Goal: Task Accomplishment & Management: Manage account settings

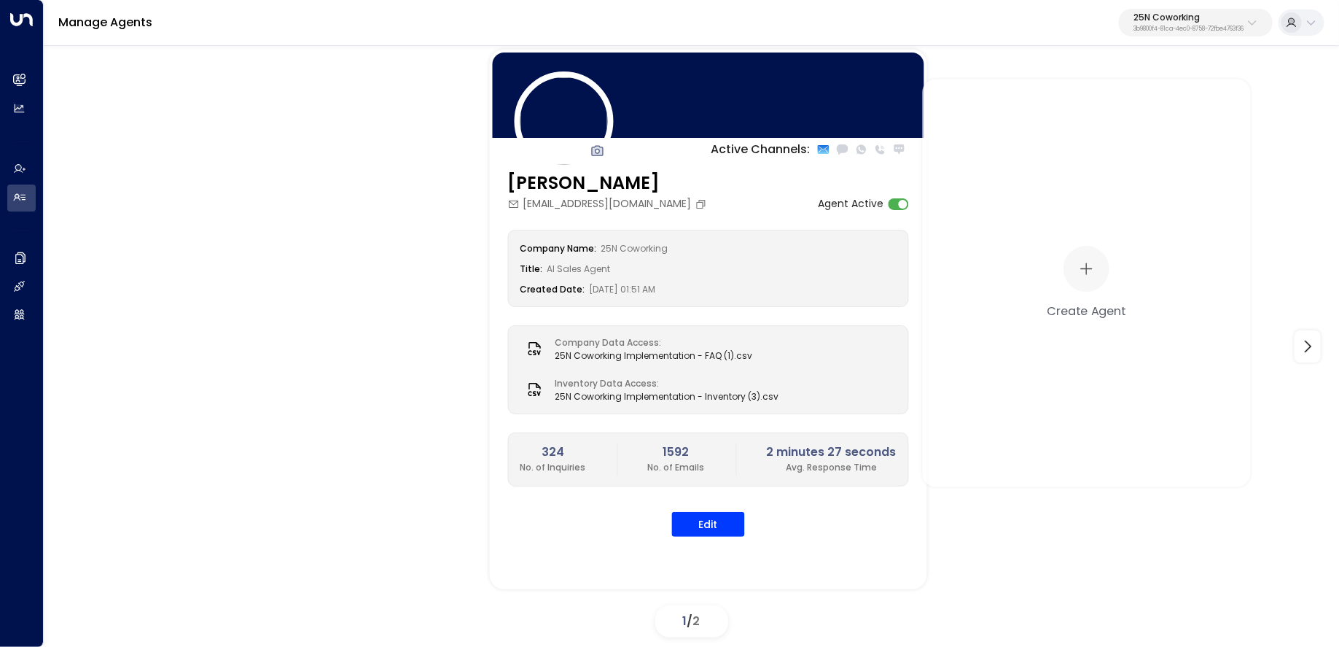
click at [1185, 26] on p "3b9800f4-81ca-4ec0-8758-72fbe4763f36" at bounding box center [1188, 29] width 110 height 6
type input "******"
click at [1080, 117] on span "ID: 7a21cd42-1764-49a1-9e3e-f0831599a736" at bounding box center [1149, 123] width 198 height 13
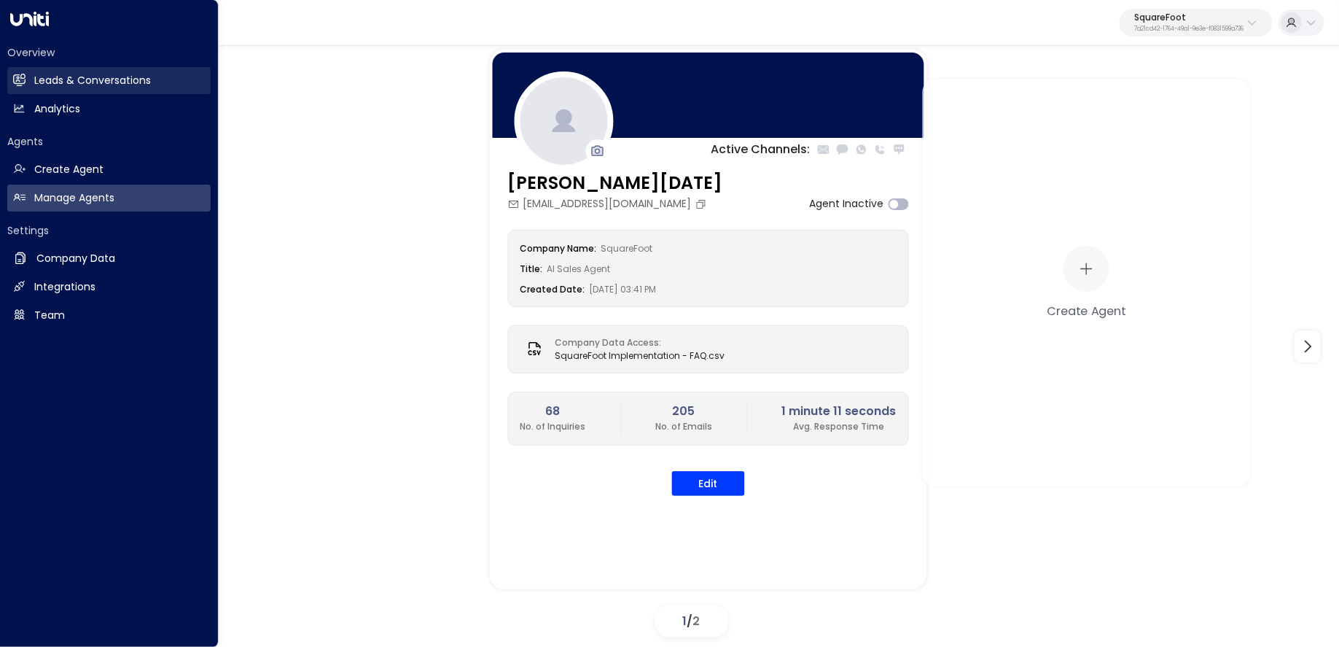
click at [17, 85] on icon at bounding box center [19, 80] width 12 height 12
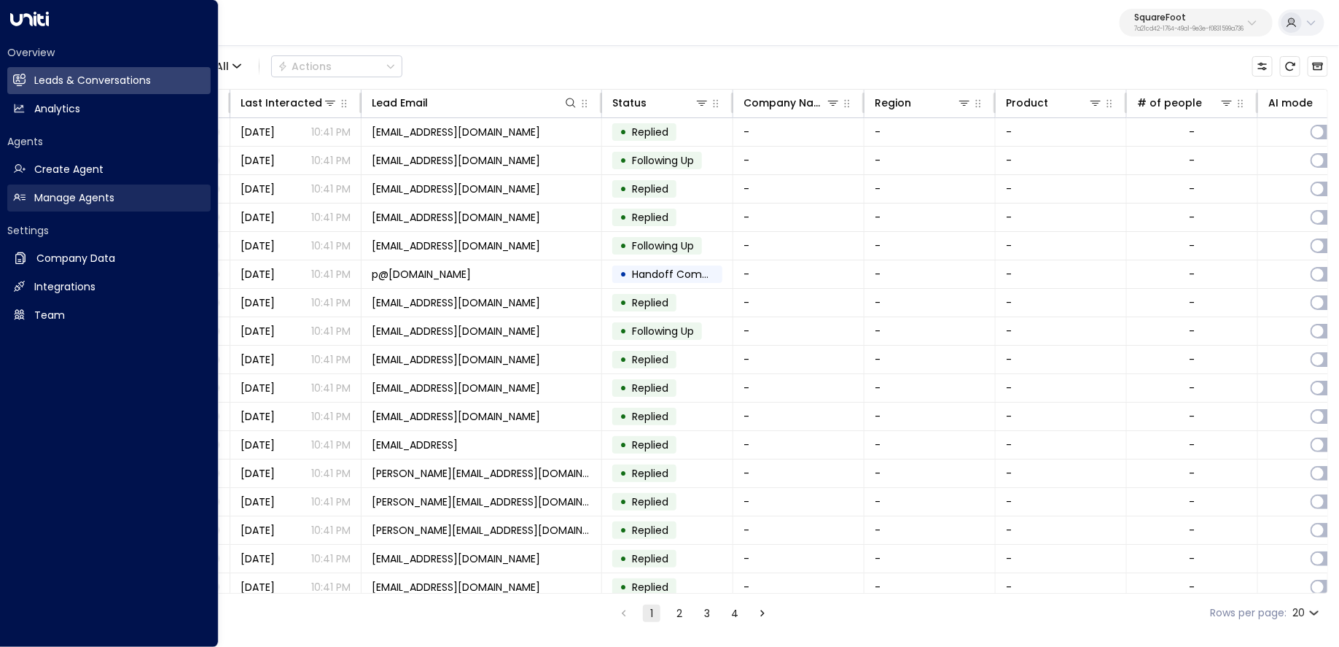
click at [17, 191] on icon at bounding box center [19, 197] width 12 height 12
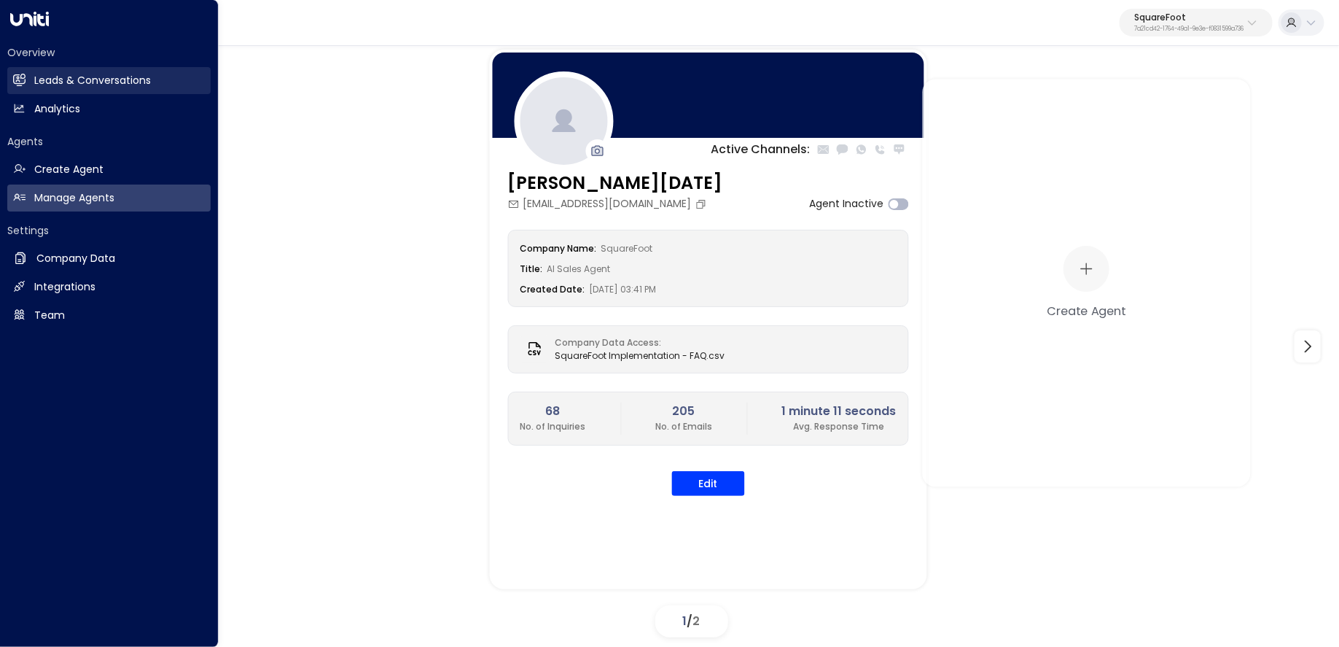
click at [88, 89] on link "Leads & Conversations Leads & Conversations" at bounding box center [108, 80] width 203 height 27
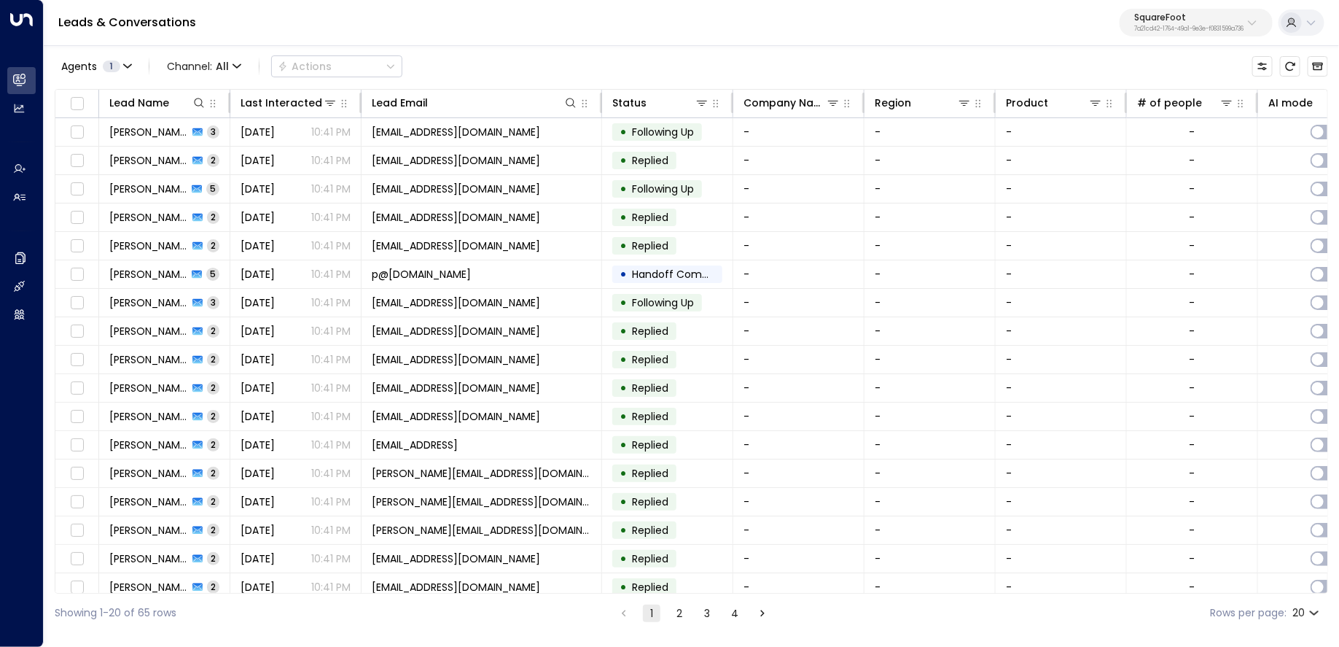
drag, startPoint x: 571, startPoint y: 593, endPoint x: 885, endPoint y: 590, distance: 313.4
click at [887, 591] on div "Lead Name Last Interacted Lead Email Status Company Name Region Product # of pe…" at bounding box center [691, 341] width 1273 height 504
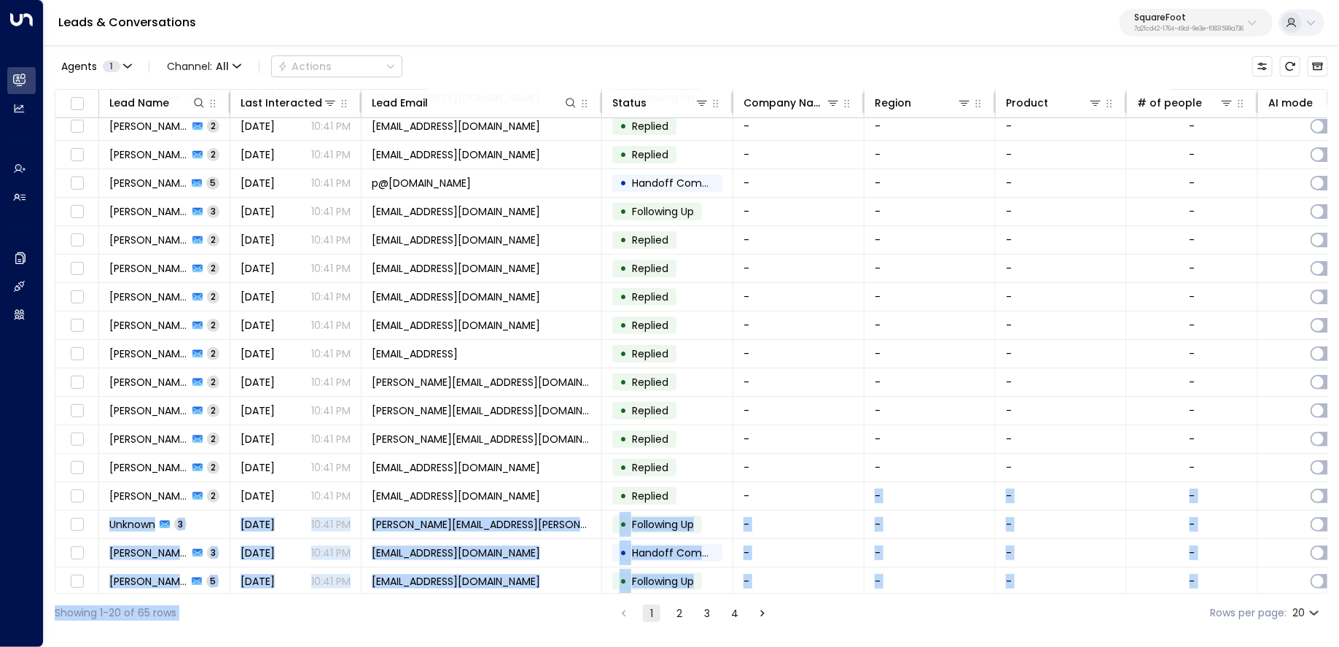
drag, startPoint x: 839, startPoint y: 588, endPoint x: 977, endPoint y: 596, distance: 138.0
click at [977, 596] on div "Agents 1 Channel: All Actions Lead Name Last Interacted Lead Email Status Compa…" at bounding box center [691, 338] width 1273 height 588
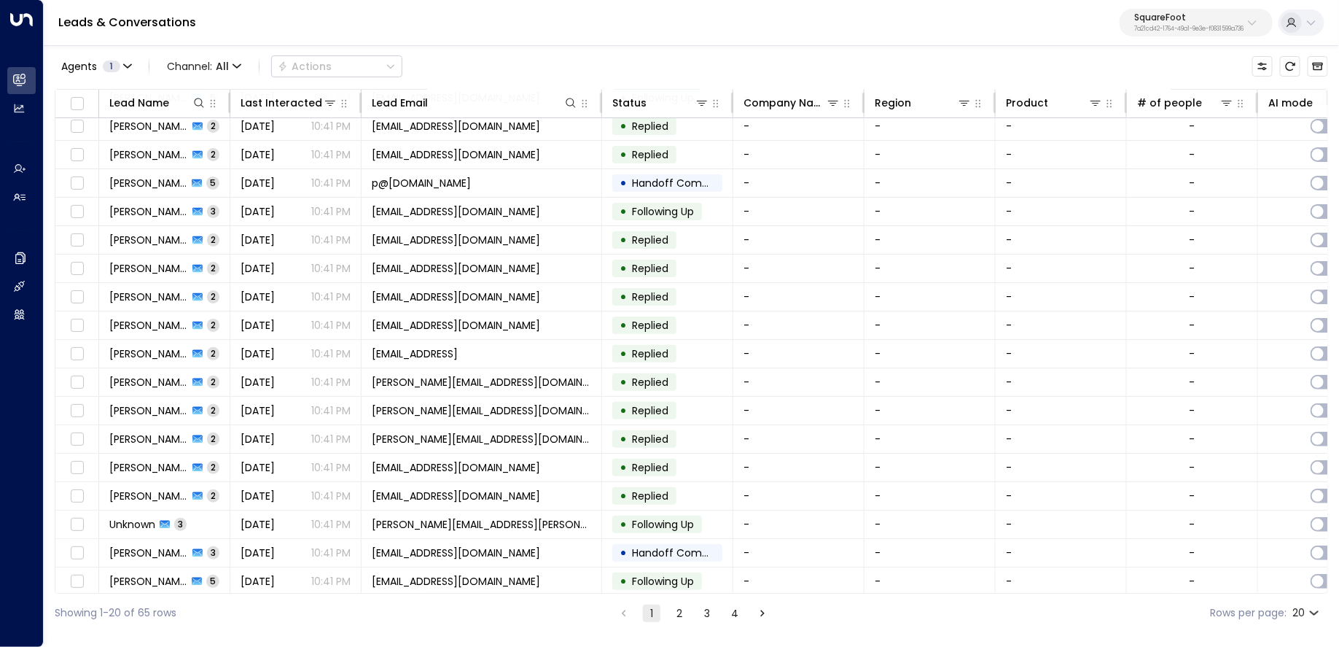
click at [485, 605] on div "Showing 1-20 of 65 rows 1 2 3 4 Rows per page: 20 **" at bounding box center [691, 612] width 1273 height 39
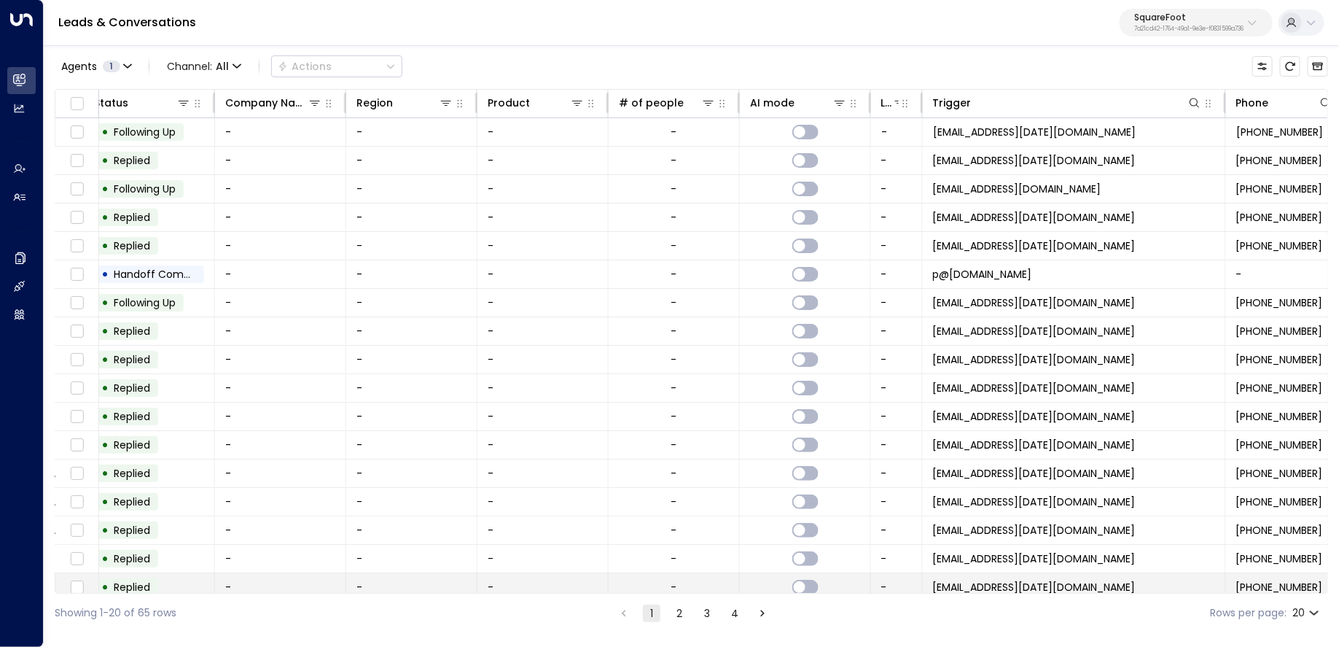
scroll to position [0, 684]
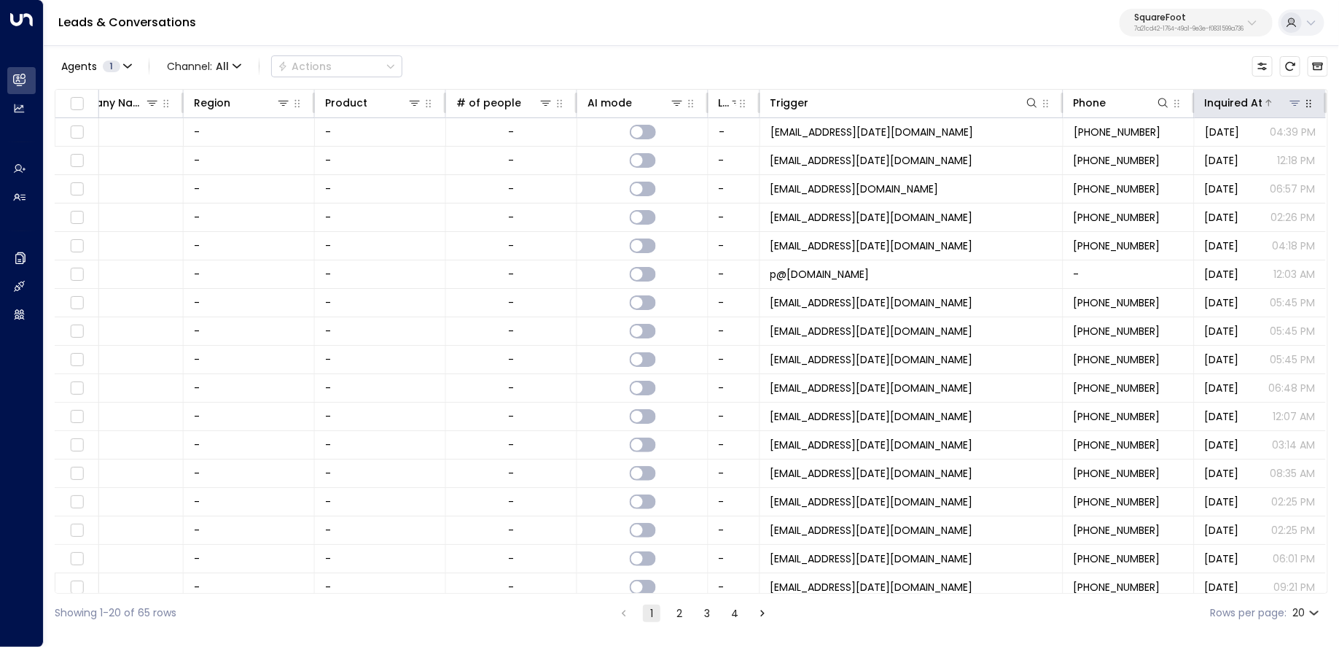
click at [1265, 101] on icon at bounding box center [1269, 102] width 9 height 9
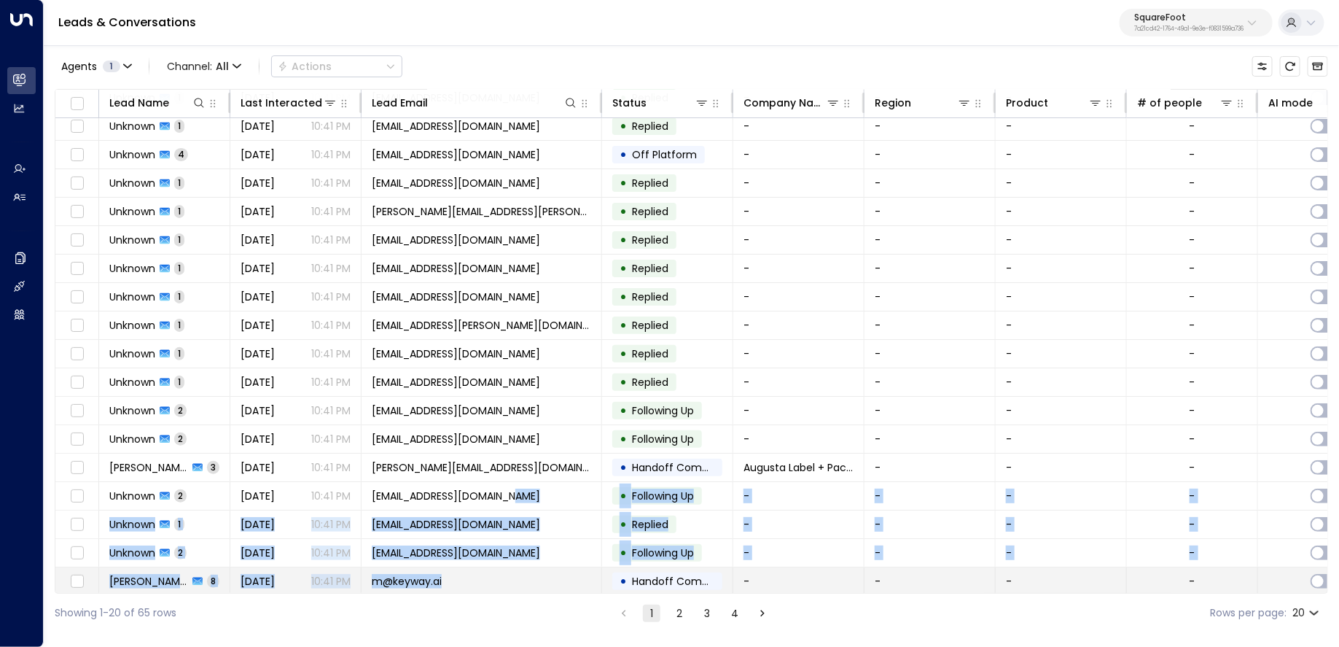
drag, startPoint x: 431, startPoint y: 593, endPoint x: 515, endPoint y: 584, distance: 84.4
click at [518, 588] on div "Agents 1 Channel: All Actions Lead Name Last Interacted Lead Email Status Compa…" at bounding box center [691, 338] width 1273 height 588
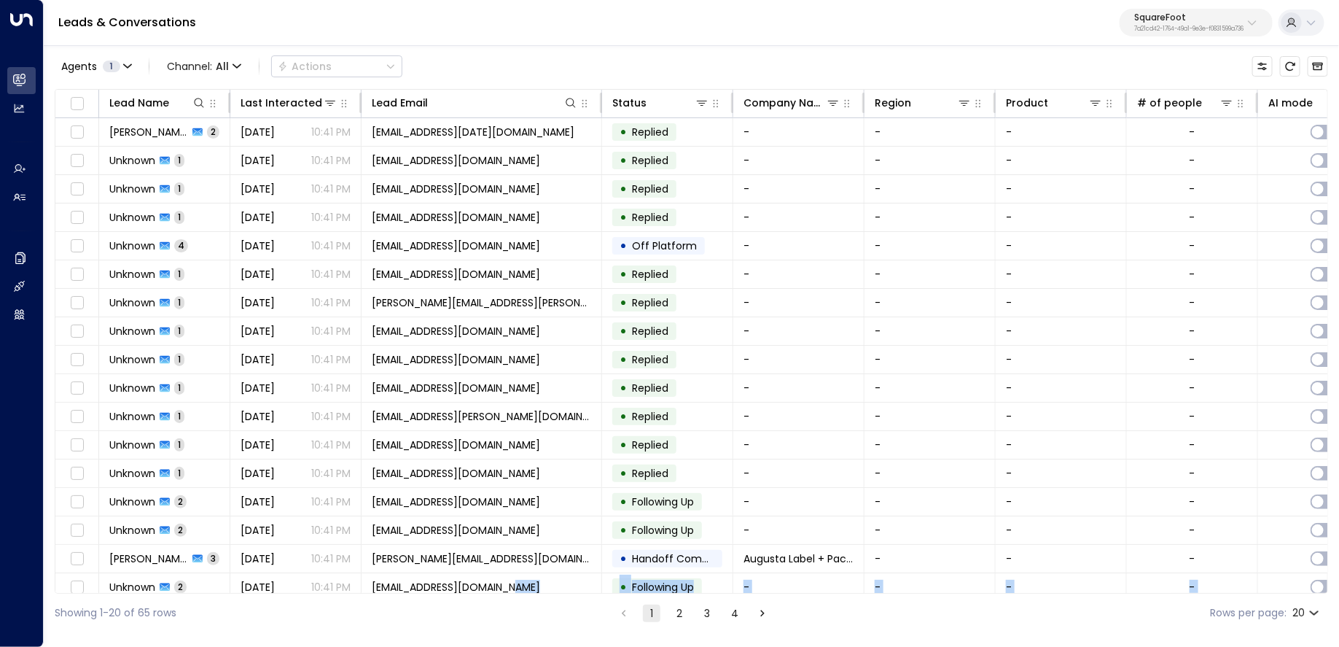
scroll to position [0, 49]
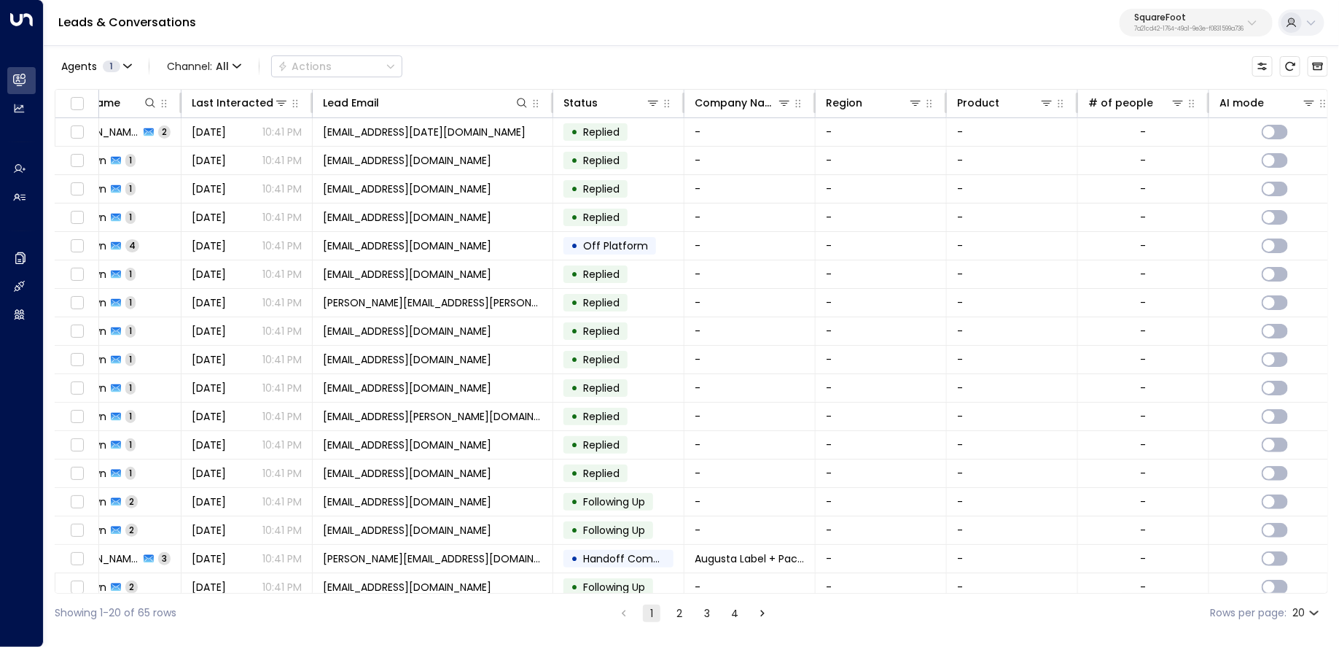
click at [456, 632] on html "Overview Leads & Conversations Leads & Conversations Analytics Analytics Agents…" at bounding box center [669, 316] width 1339 height 632
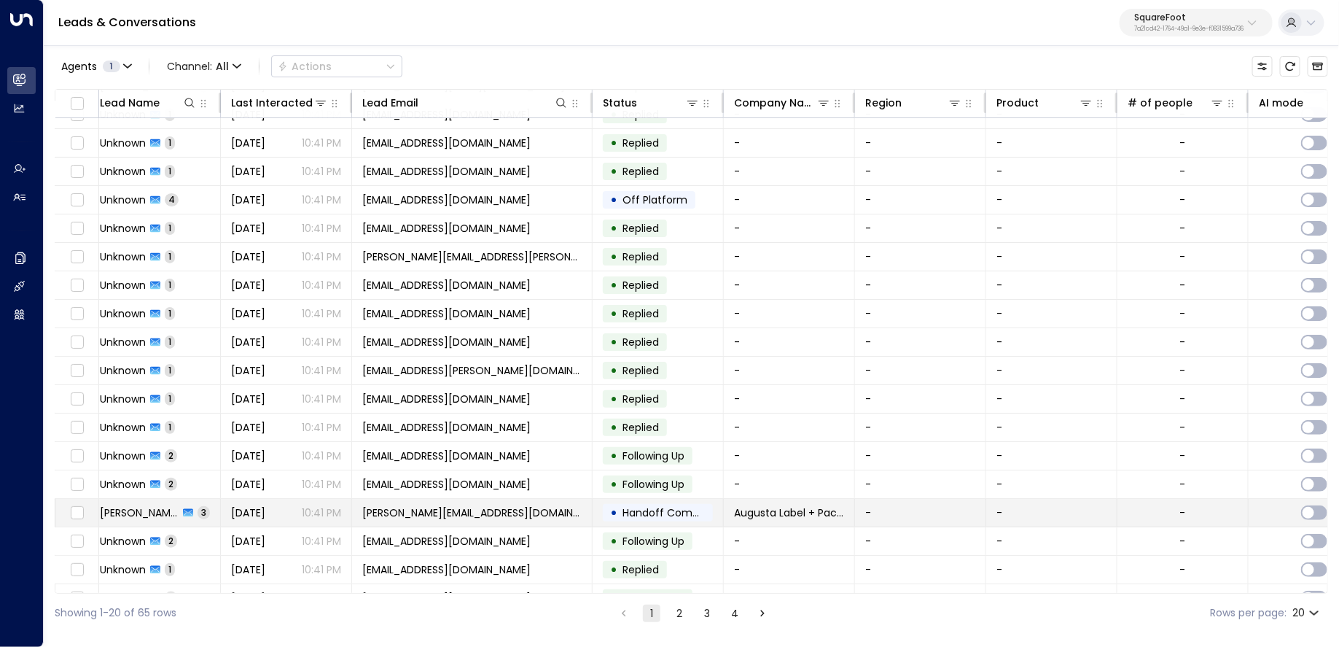
scroll to position [91, 9]
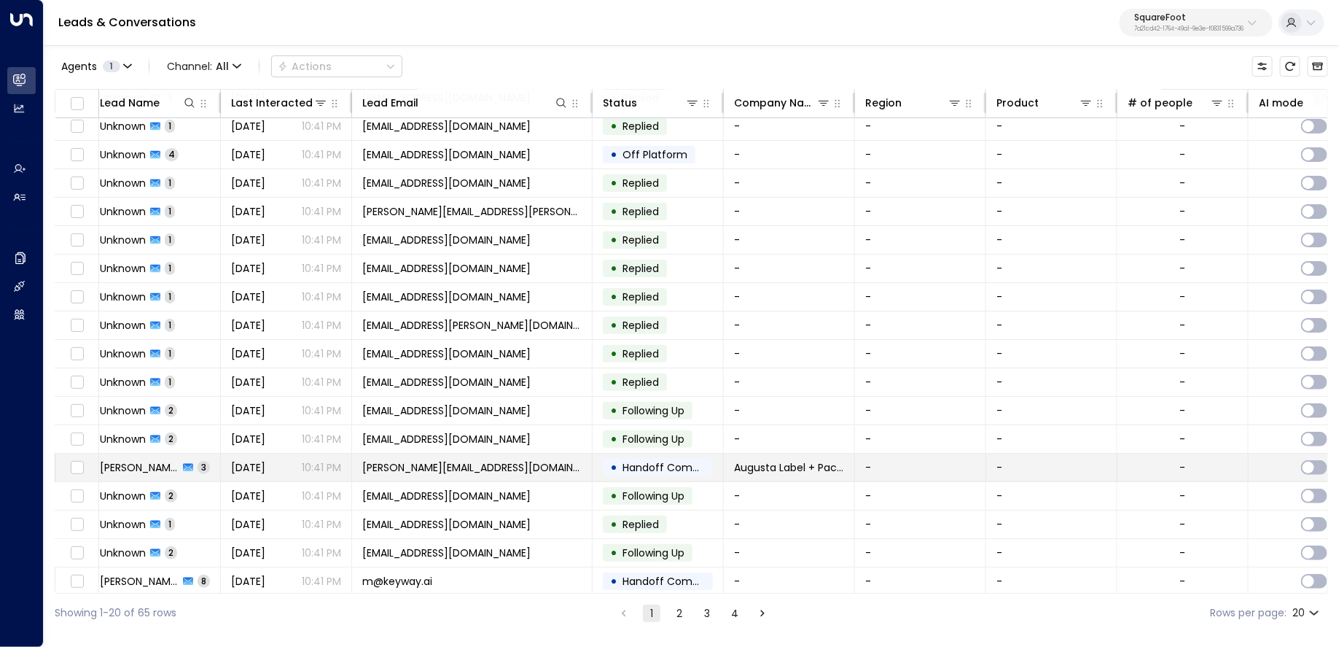
click at [201, 467] on span "3" at bounding box center [204, 467] width 12 height 12
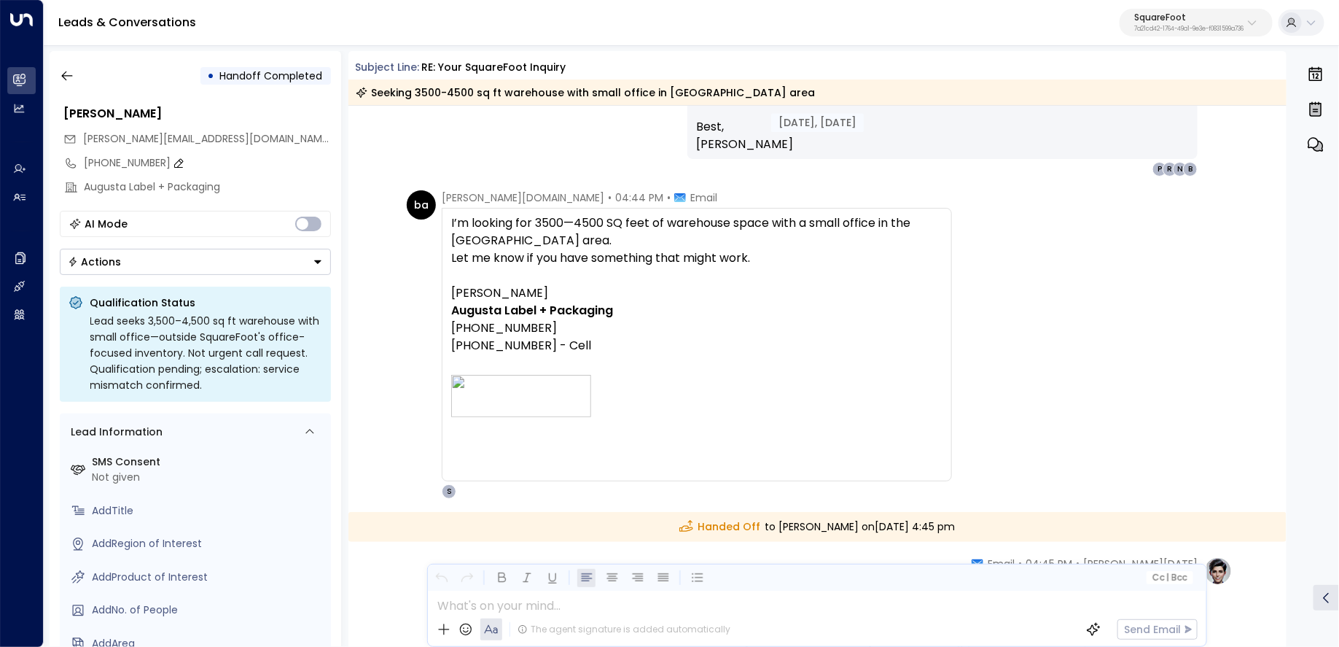
scroll to position [1507, 0]
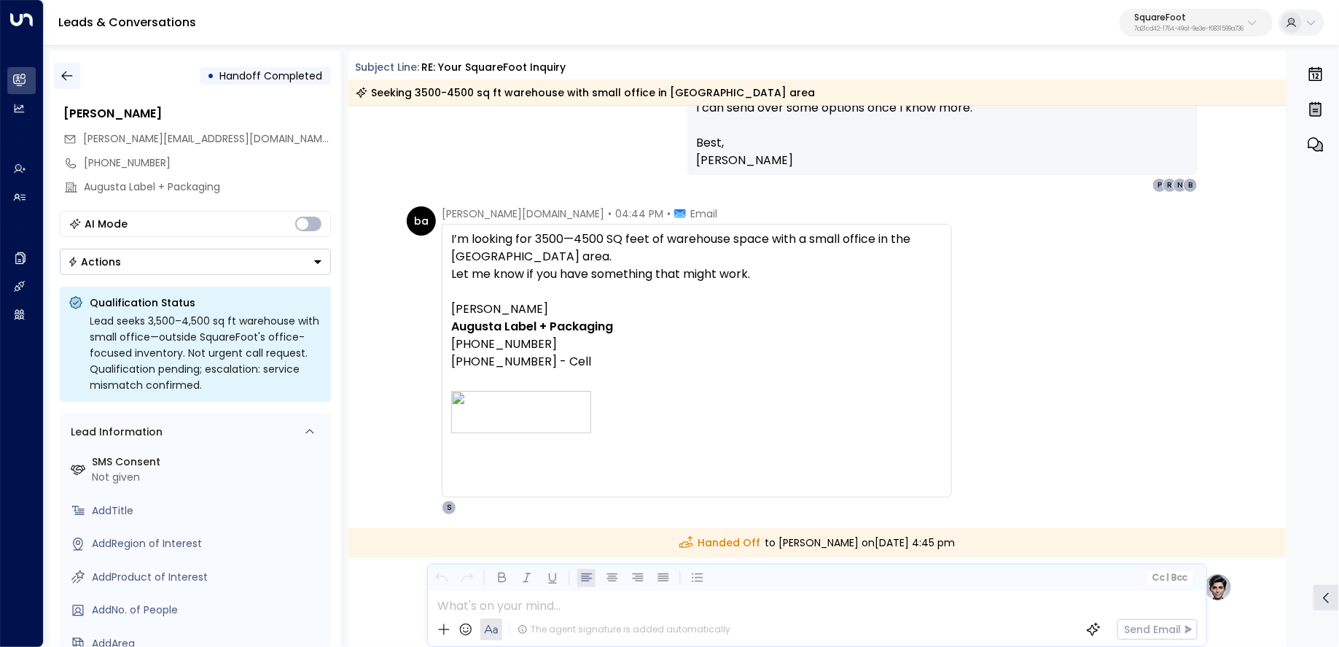
click at [57, 71] on button "button" at bounding box center [67, 76] width 26 height 26
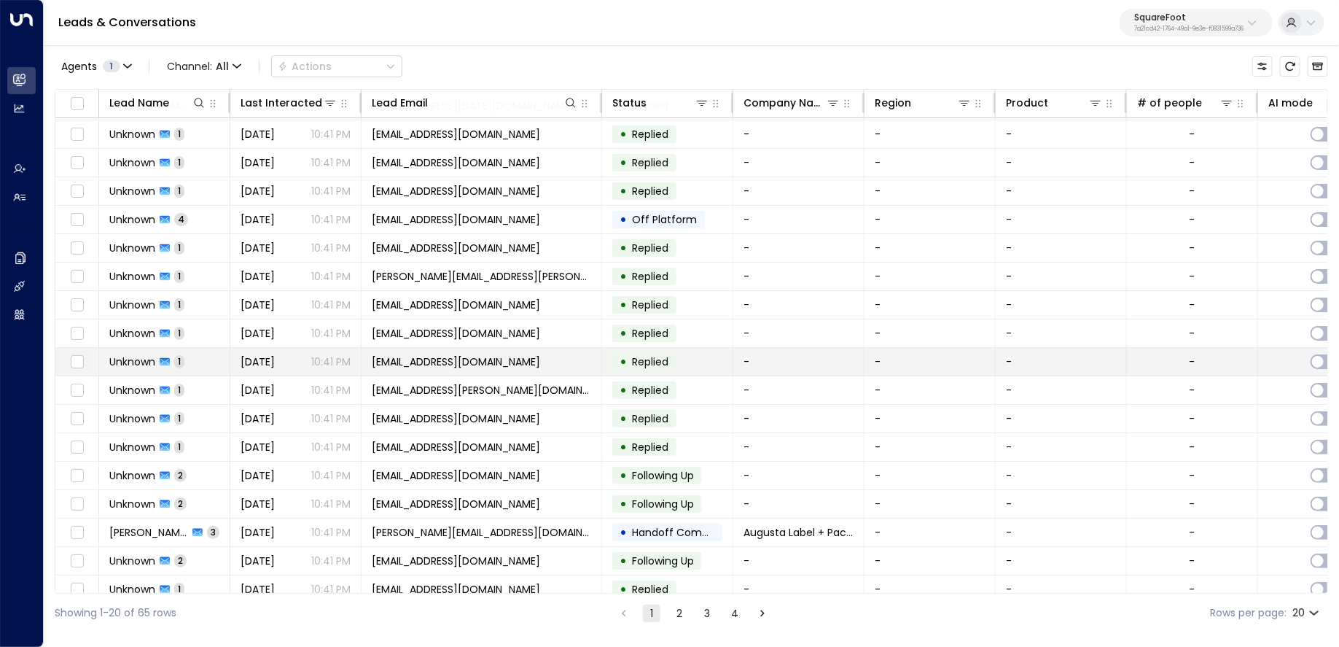
scroll to position [91, 0]
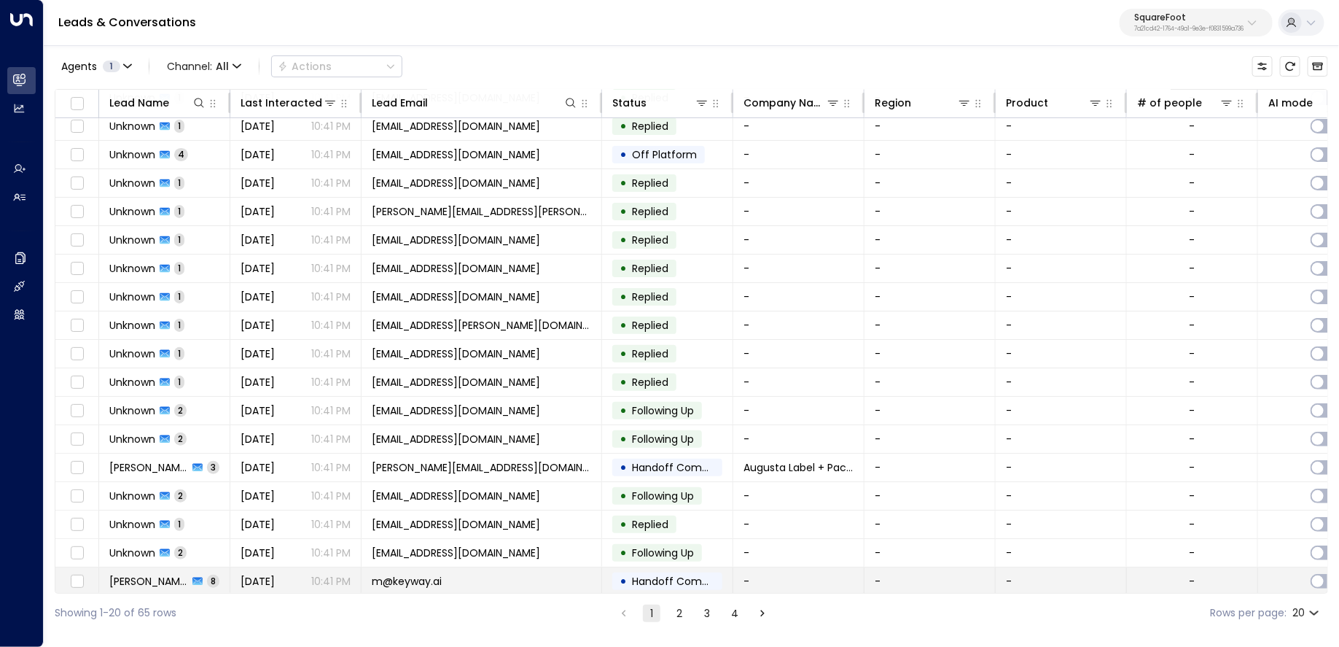
click at [531, 579] on td "m@keyway.ai" at bounding box center [482, 581] width 241 height 28
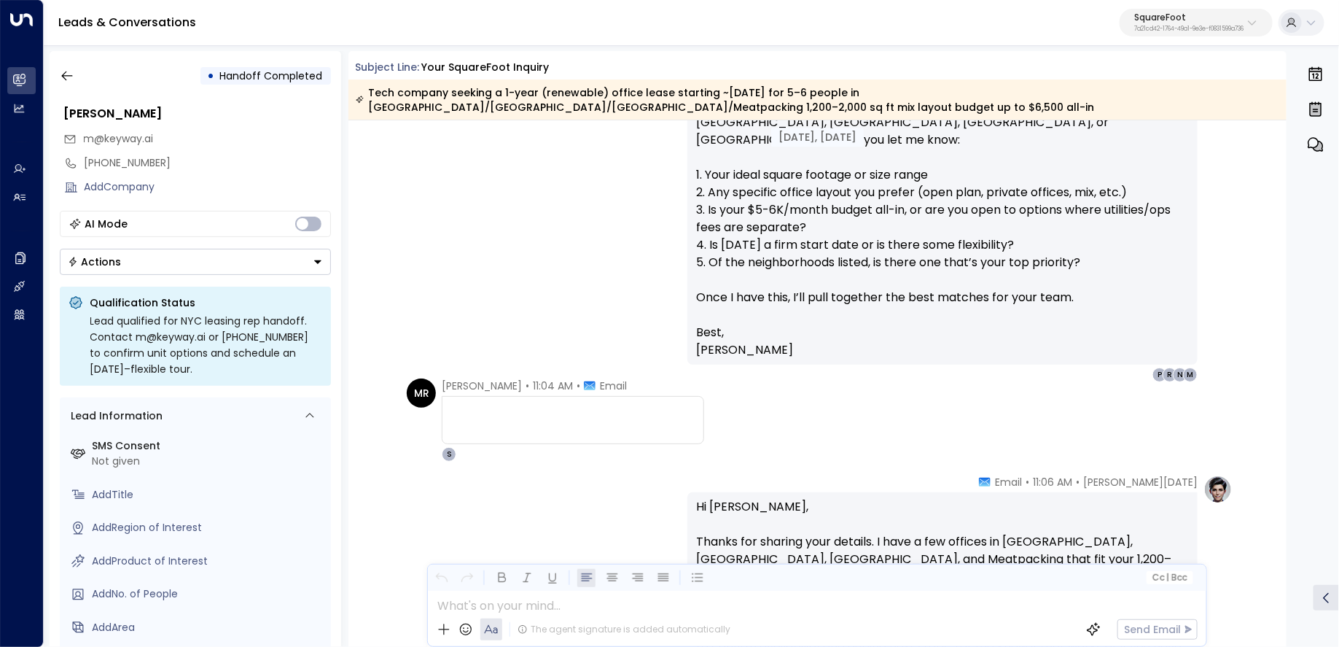
scroll to position [2080, 0]
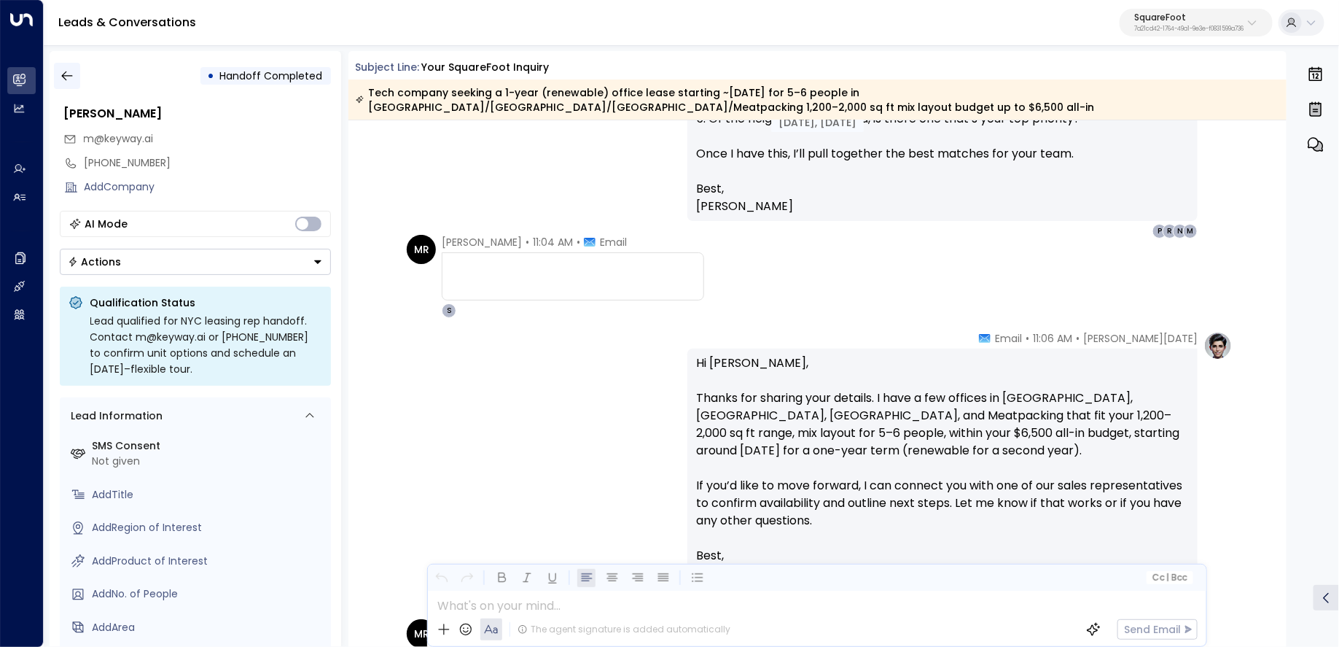
click at [70, 71] on icon "button" at bounding box center [67, 76] width 15 height 15
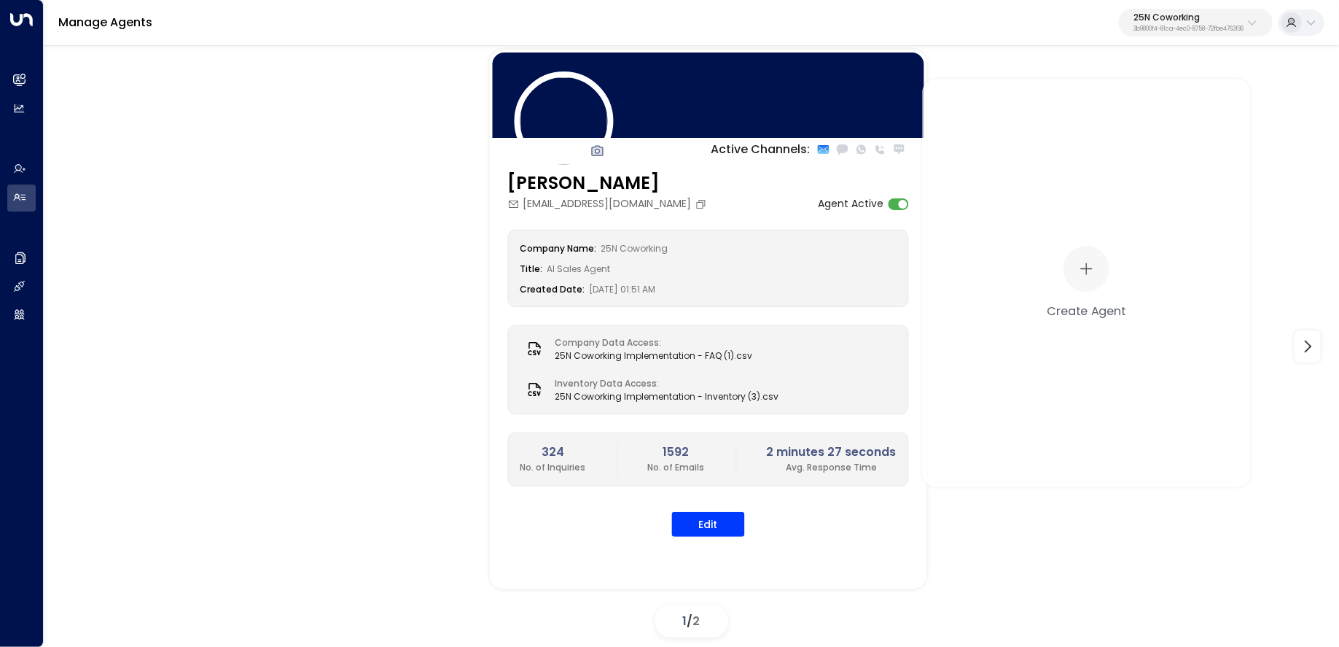
click at [1170, 16] on p "25N Coworking" at bounding box center [1188, 17] width 110 height 9
type input "*******"
click at [1085, 127] on span "ID: 5ac0484e-0702-4bbb-8380-6168aea91a66" at bounding box center [1155, 123] width 211 height 13
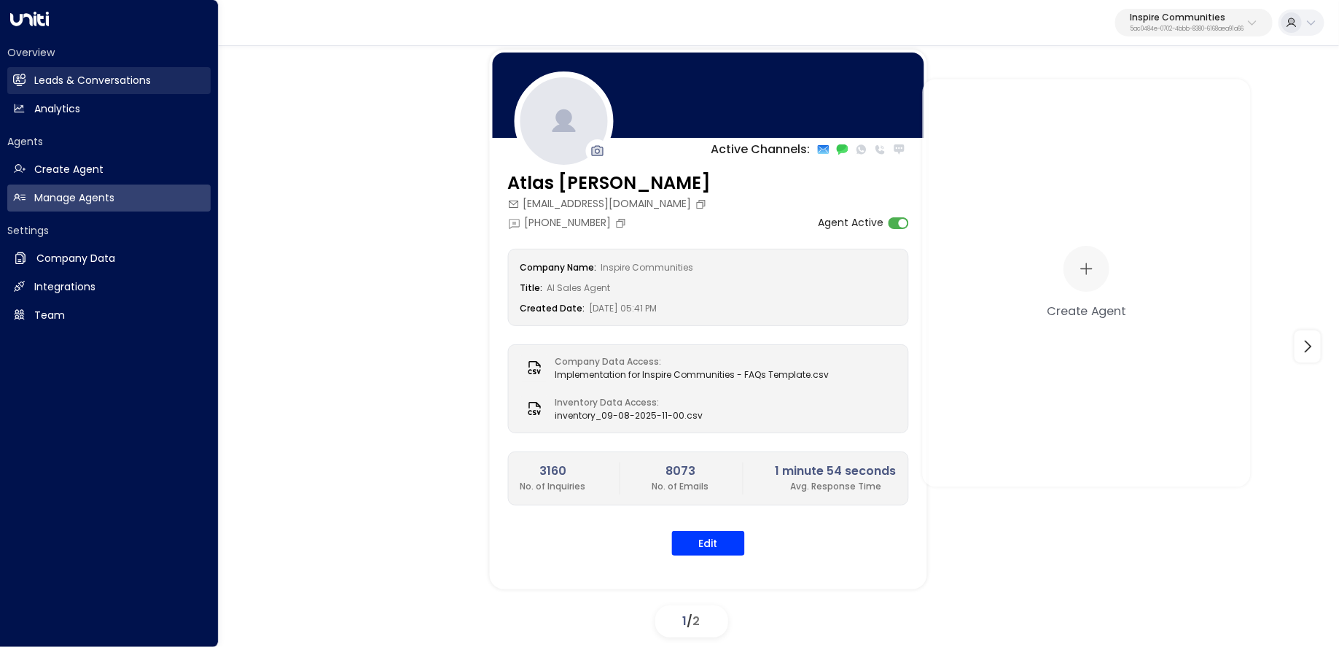
click at [22, 68] on link "Leads & Conversations Leads & Conversations" at bounding box center [108, 80] width 203 height 27
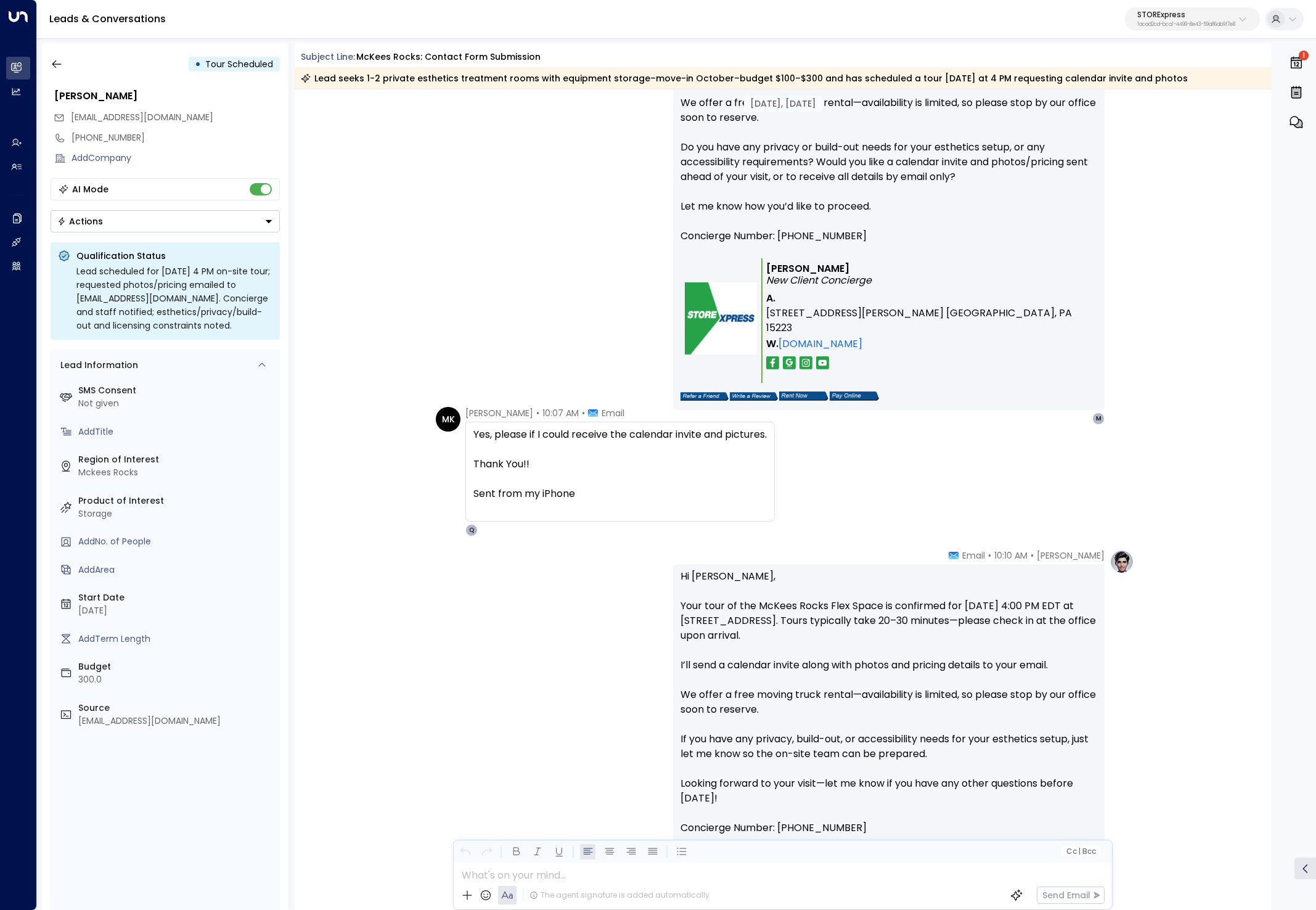
scroll to position [3162, 0]
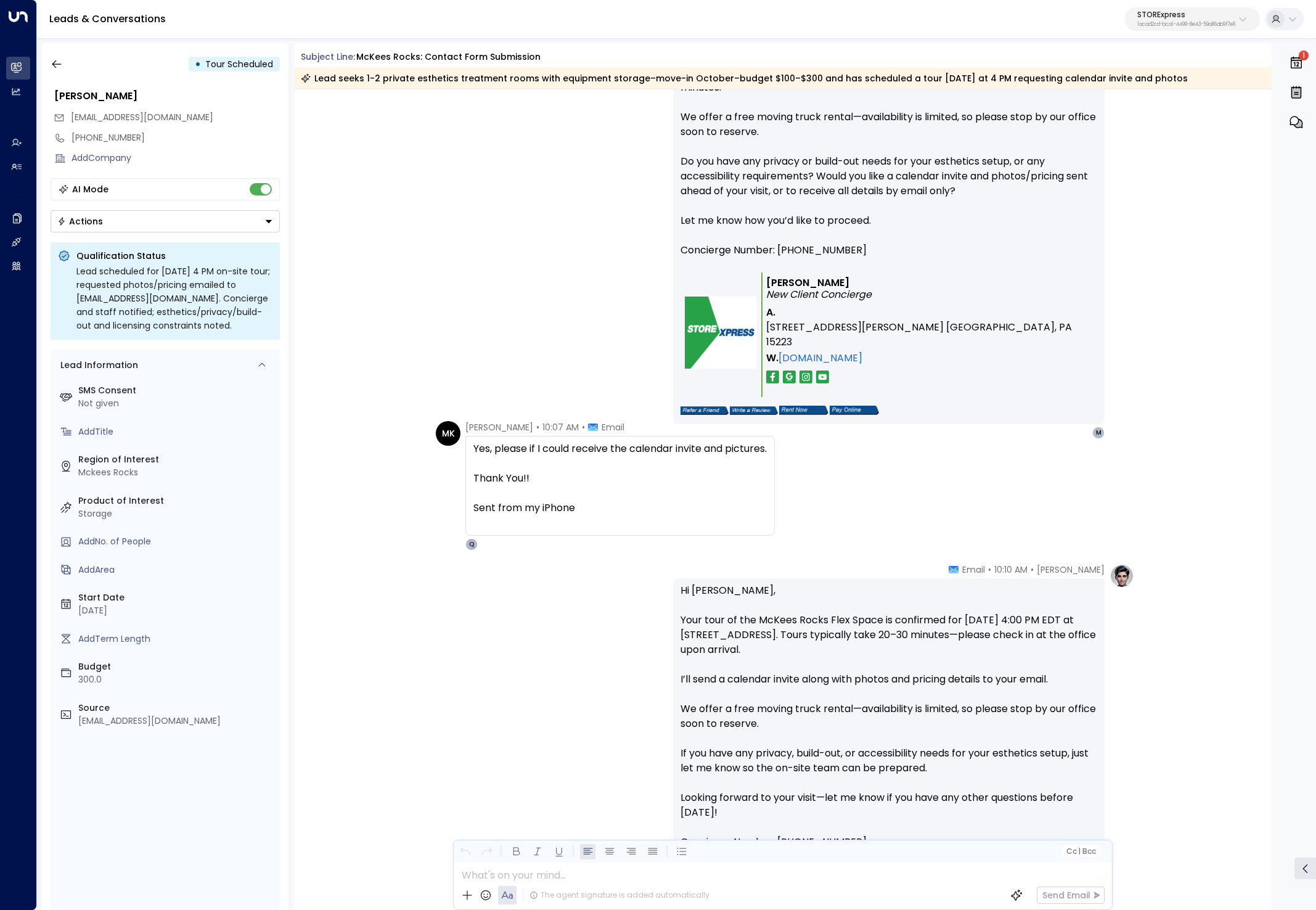
drag, startPoint x: 986, startPoint y: 648, endPoint x: 670, endPoint y: 622, distance: 317.1
click at [670, 622] on div "Quinn Ellis • 10:10 AM • Email Hi Maya, Your tour of the McKees Rocks Flex Spac…" at bounding box center [782, 797] width 703 height 468
click at [641, 540] on div "Maya Kelly • 10:07 AM • Email Yes, please if I could receive the calendar invit…" at bounding box center [620, 485] width 310 height 129
click at [710, 585] on p "Hi Maya, Your tour of the McKees Rocks Flex Space is confirmed for Monday, Sept…" at bounding box center [889, 724] width 417 height 281
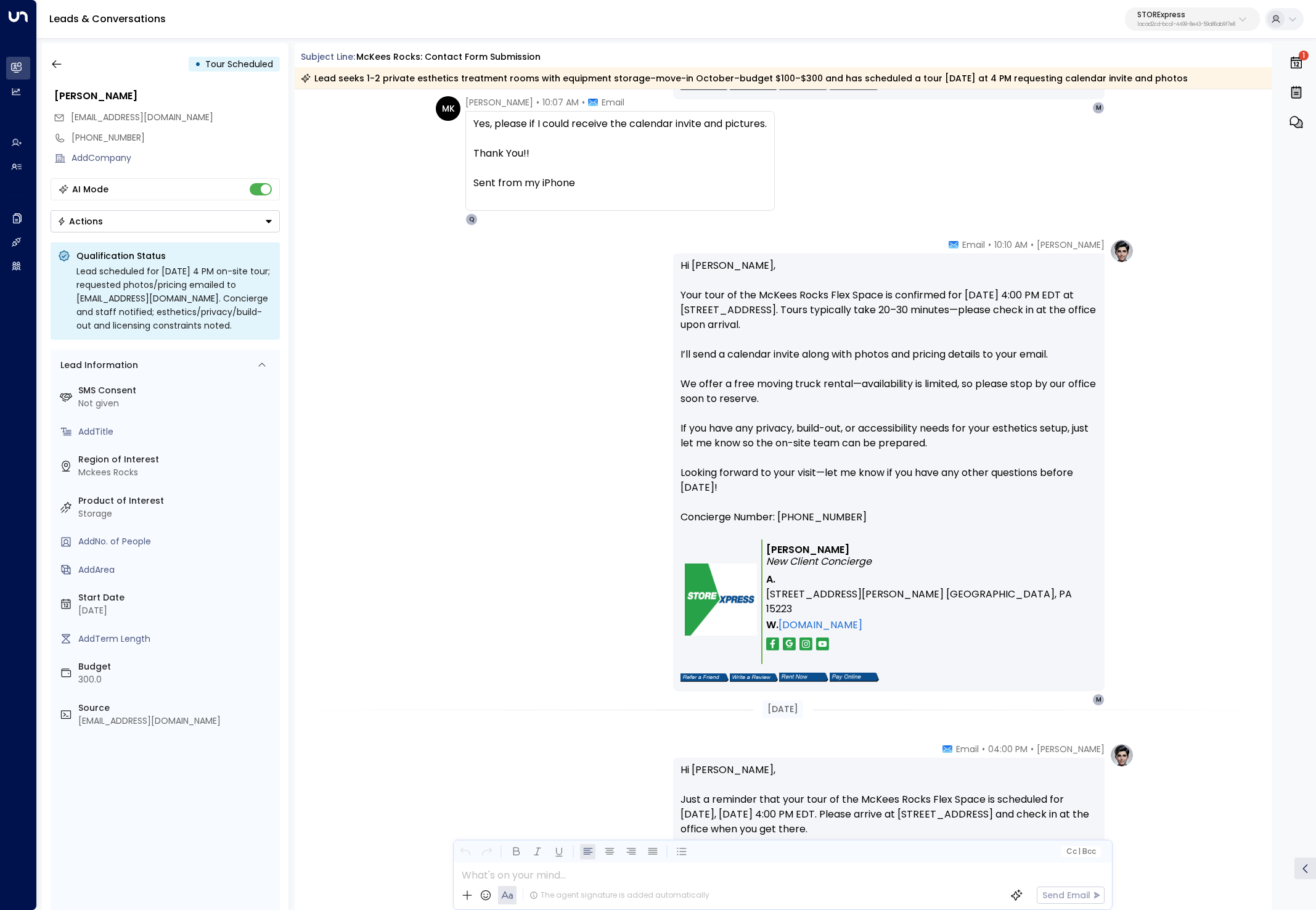
scroll to position [3733, 0]
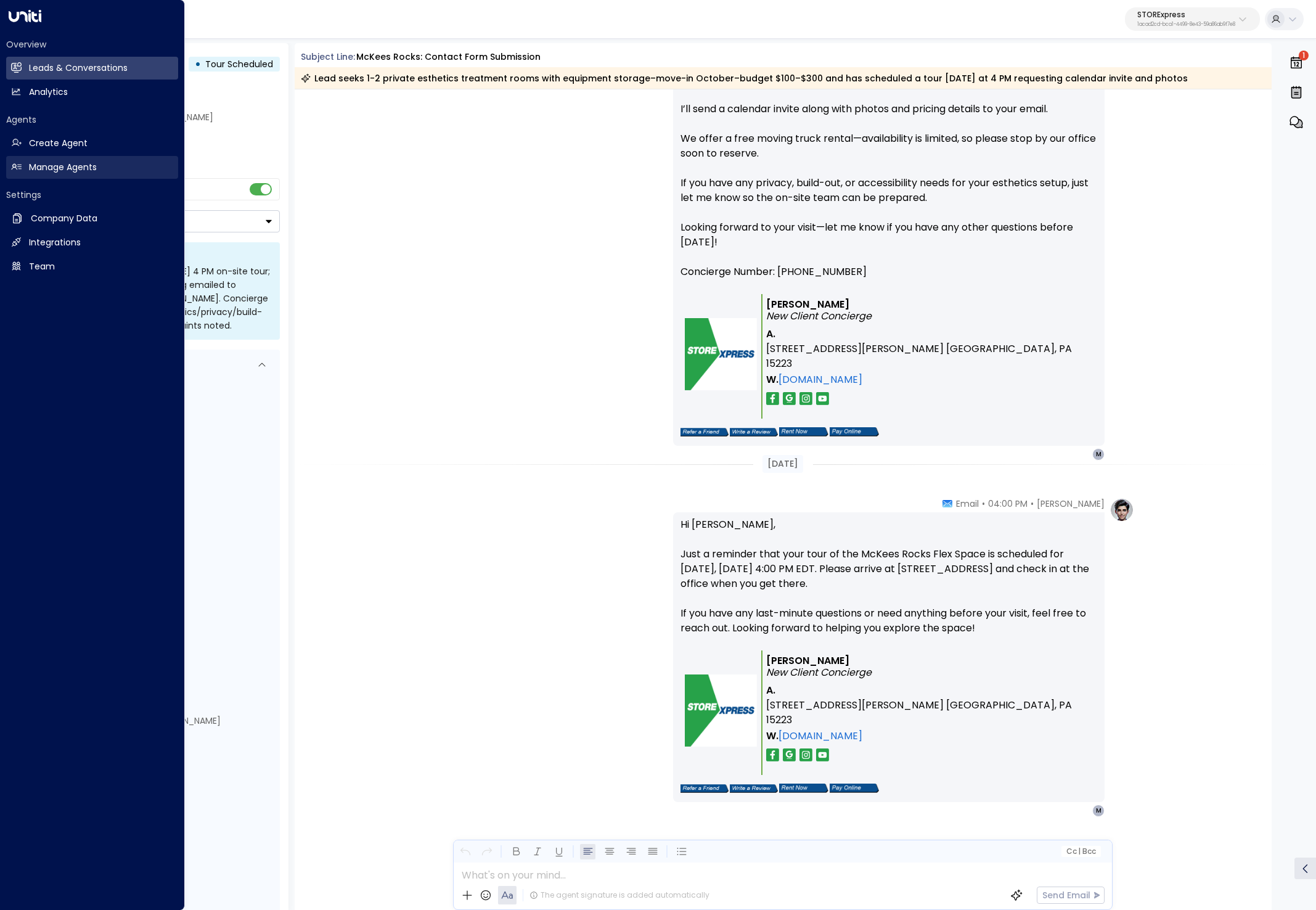
click at [33, 162] on h2 "Manage Agents" at bounding box center [63, 167] width 68 height 13
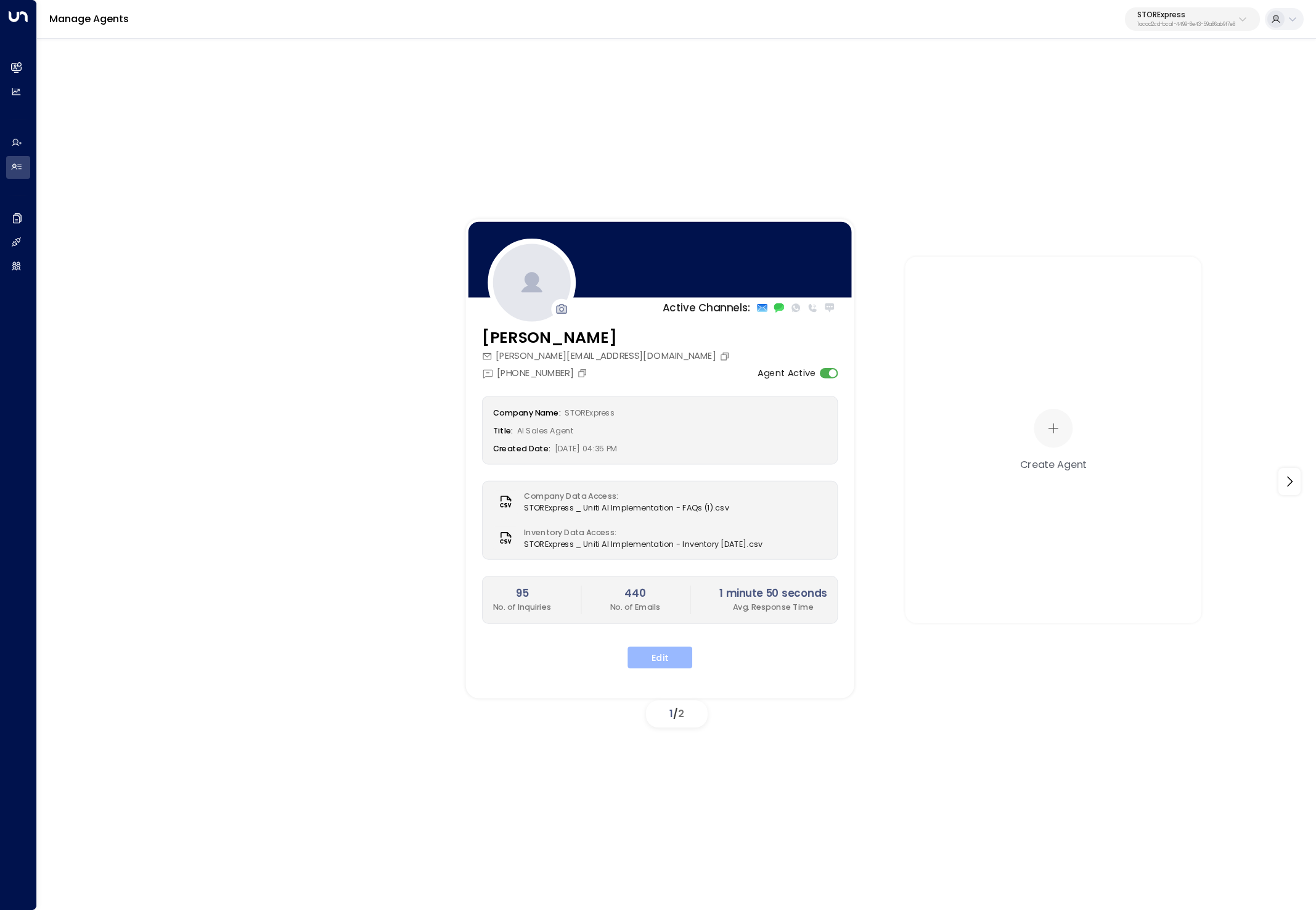
click at [686, 655] on button "Edit" at bounding box center [660, 657] width 65 height 22
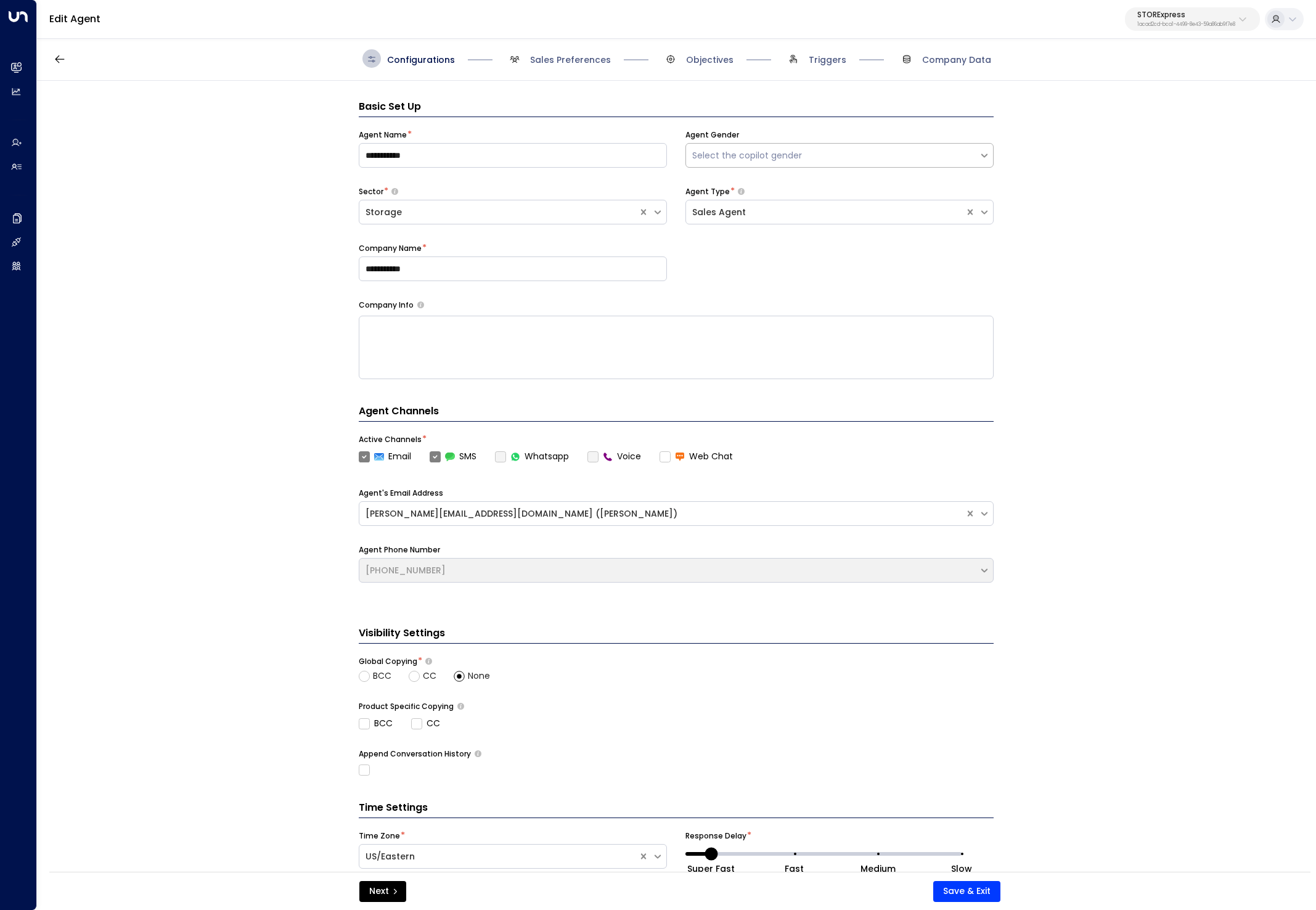
scroll to position [19, 0]
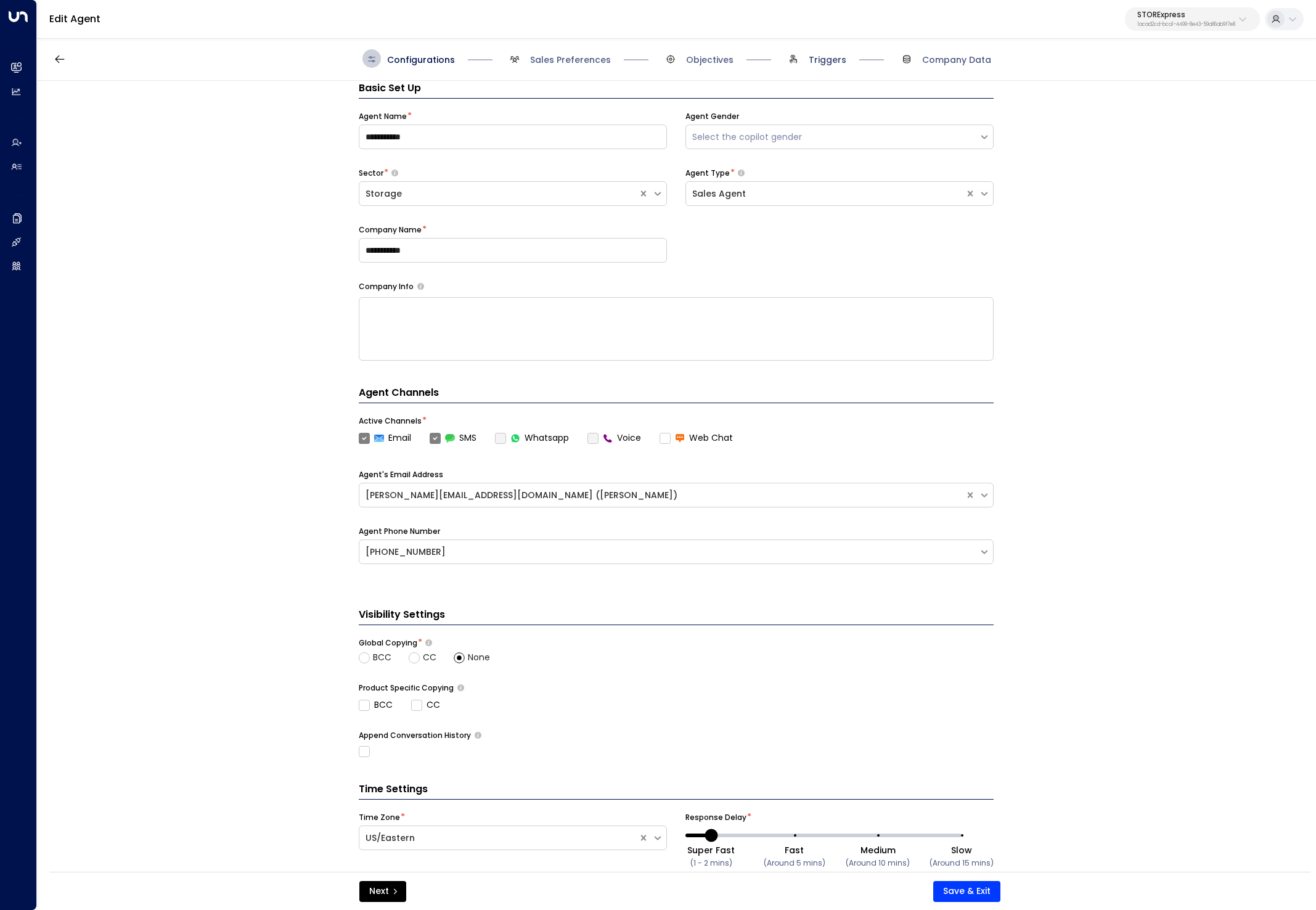
click at [833, 56] on span "Triggers" at bounding box center [827, 59] width 37 height 13
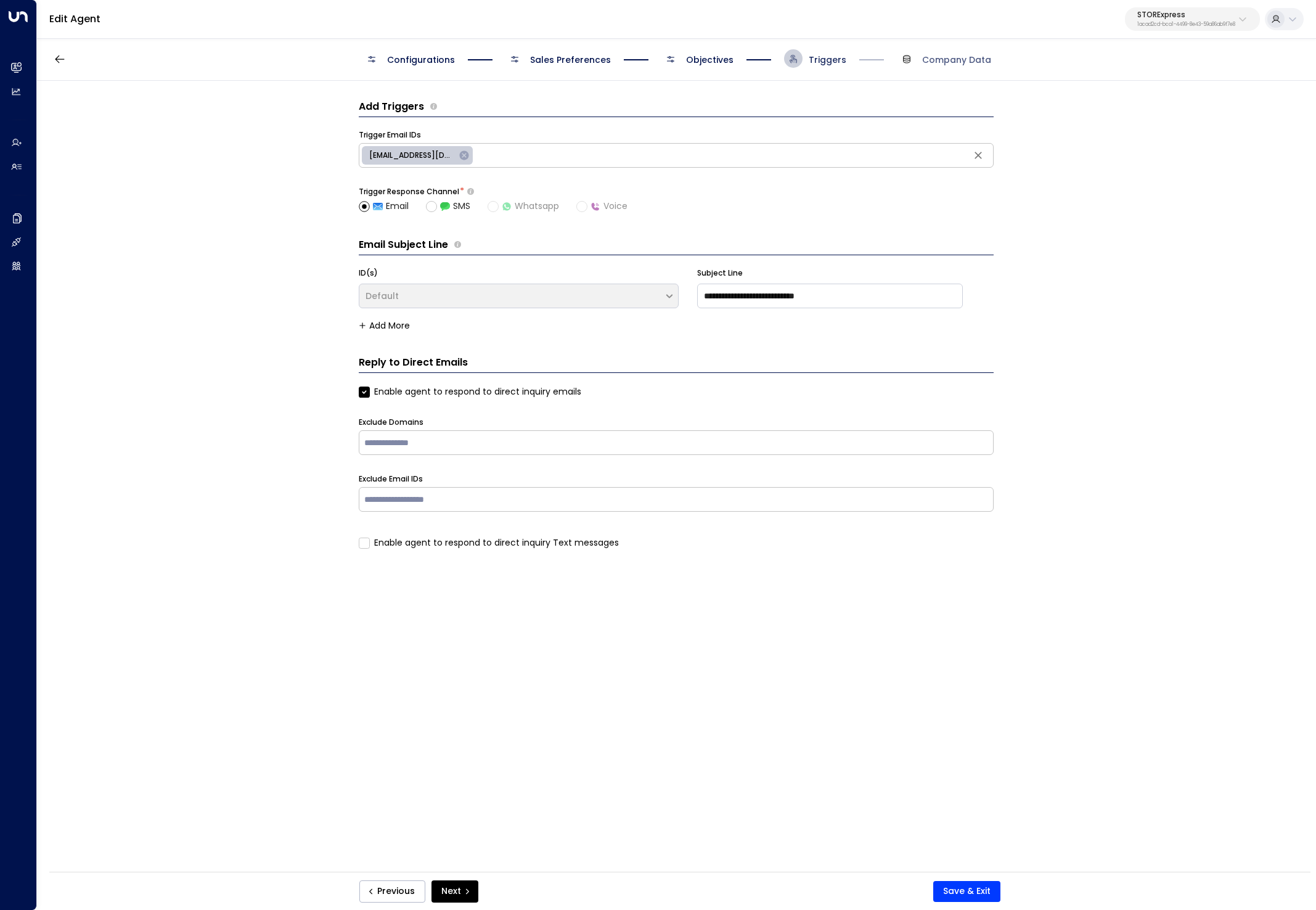
scroll to position [0, 0]
click at [683, 63] on span "Objectives" at bounding box center [697, 58] width 72 height 19
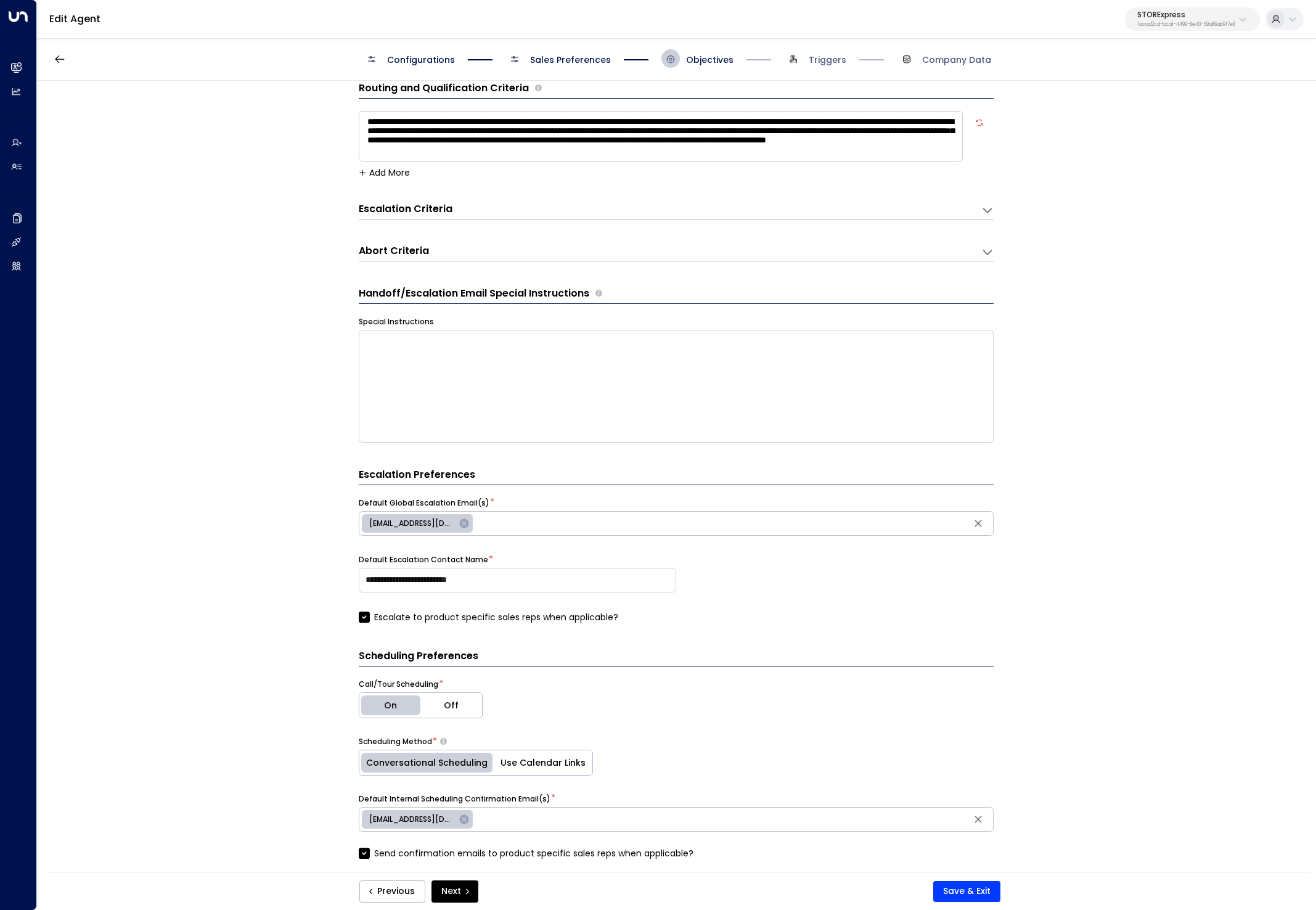
scroll to position [22, 0]
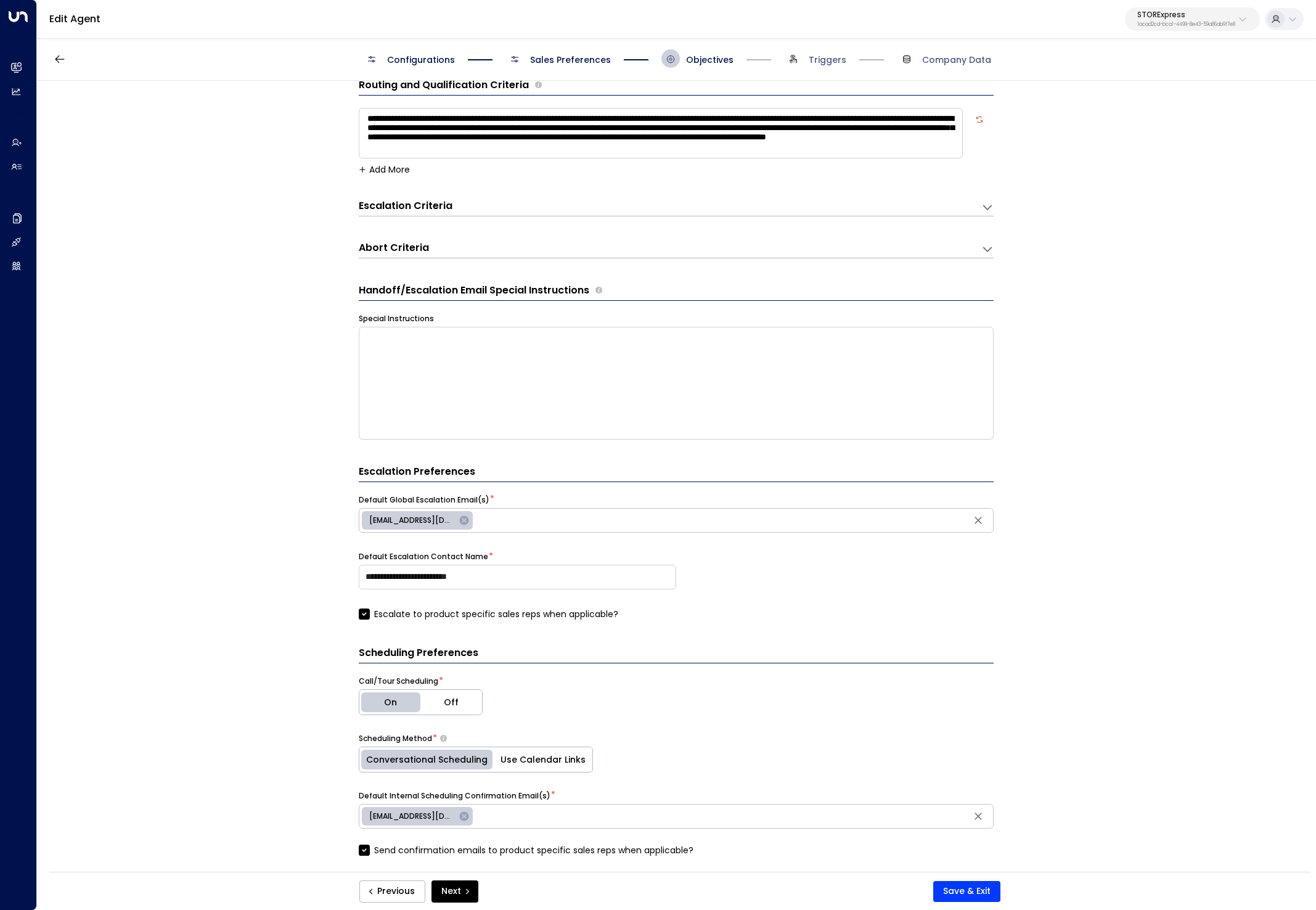
click at [449, 204] on div "Escalation Criteria" at bounding box center [409, 206] width 100 height 14
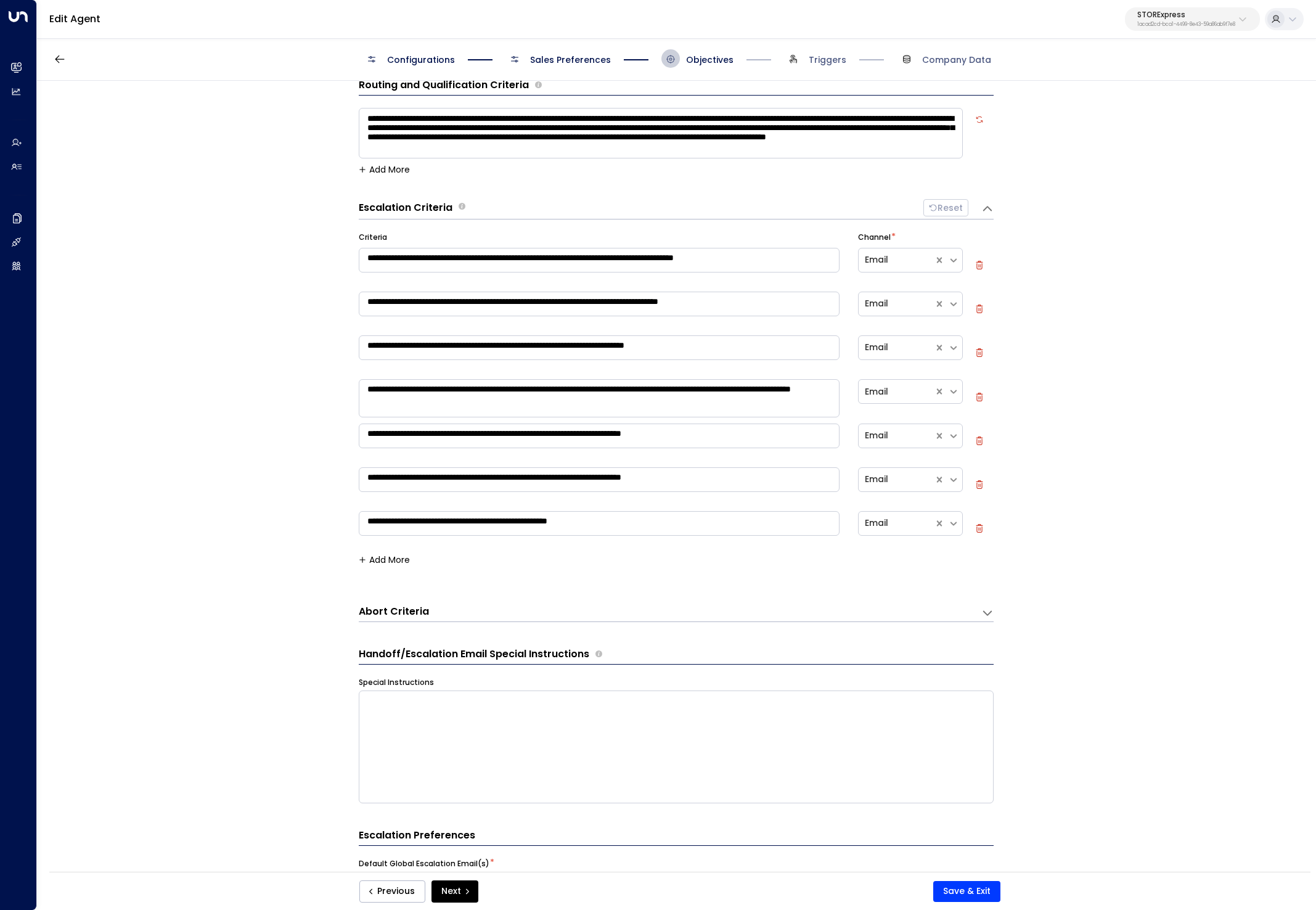
click at [391, 561] on button "Add More" at bounding box center [384, 560] width 52 height 10
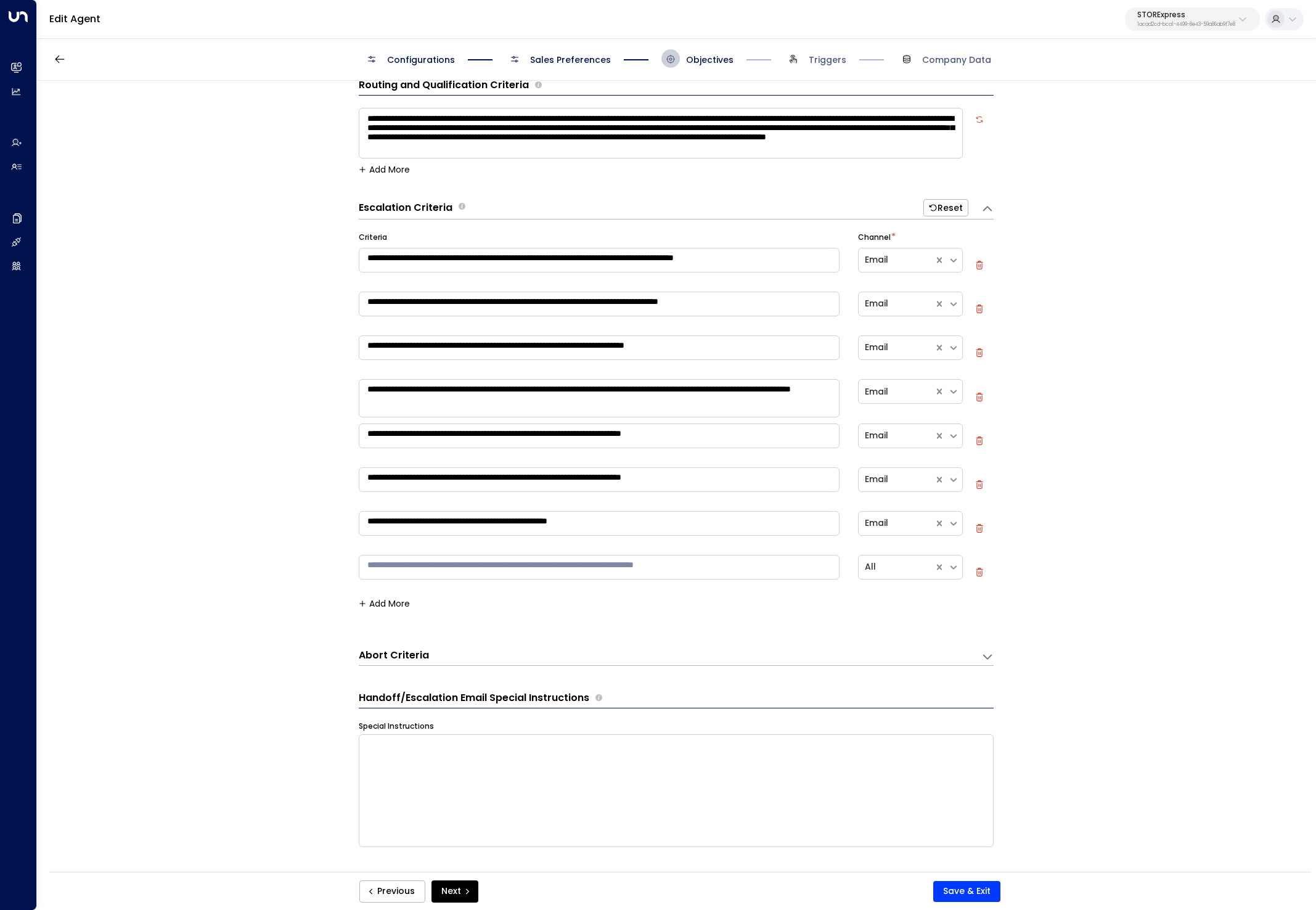
click at [404, 570] on textarea at bounding box center [599, 567] width 481 height 25
type textarea "**********"
click at [405, 600] on button "Add More" at bounding box center [384, 604] width 52 height 10
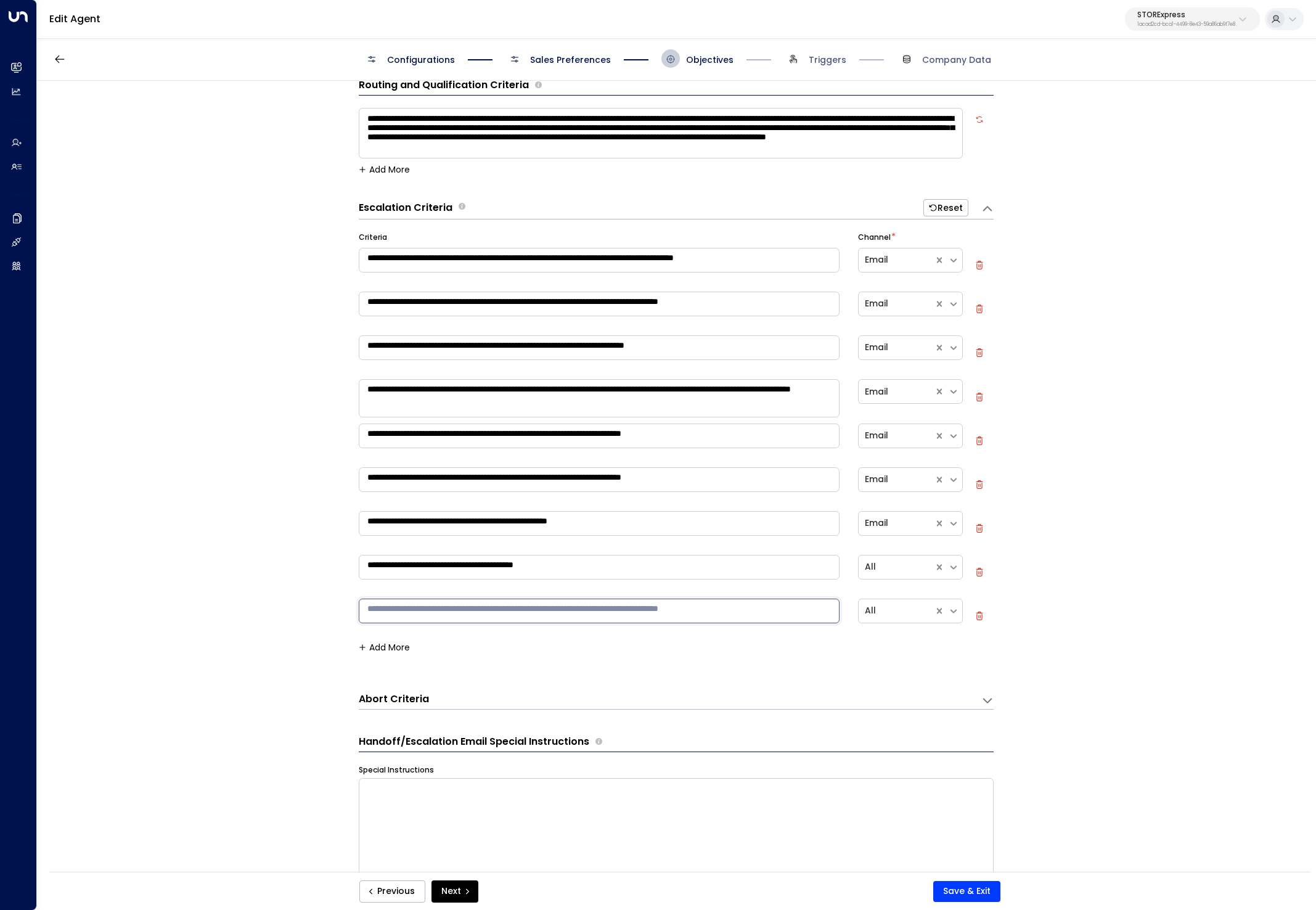
click at [420, 608] on textarea at bounding box center [599, 611] width 481 height 25
type textarea "**********"
click at [957, 896] on button "Save & Exit" at bounding box center [967, 891] width 67 height 21
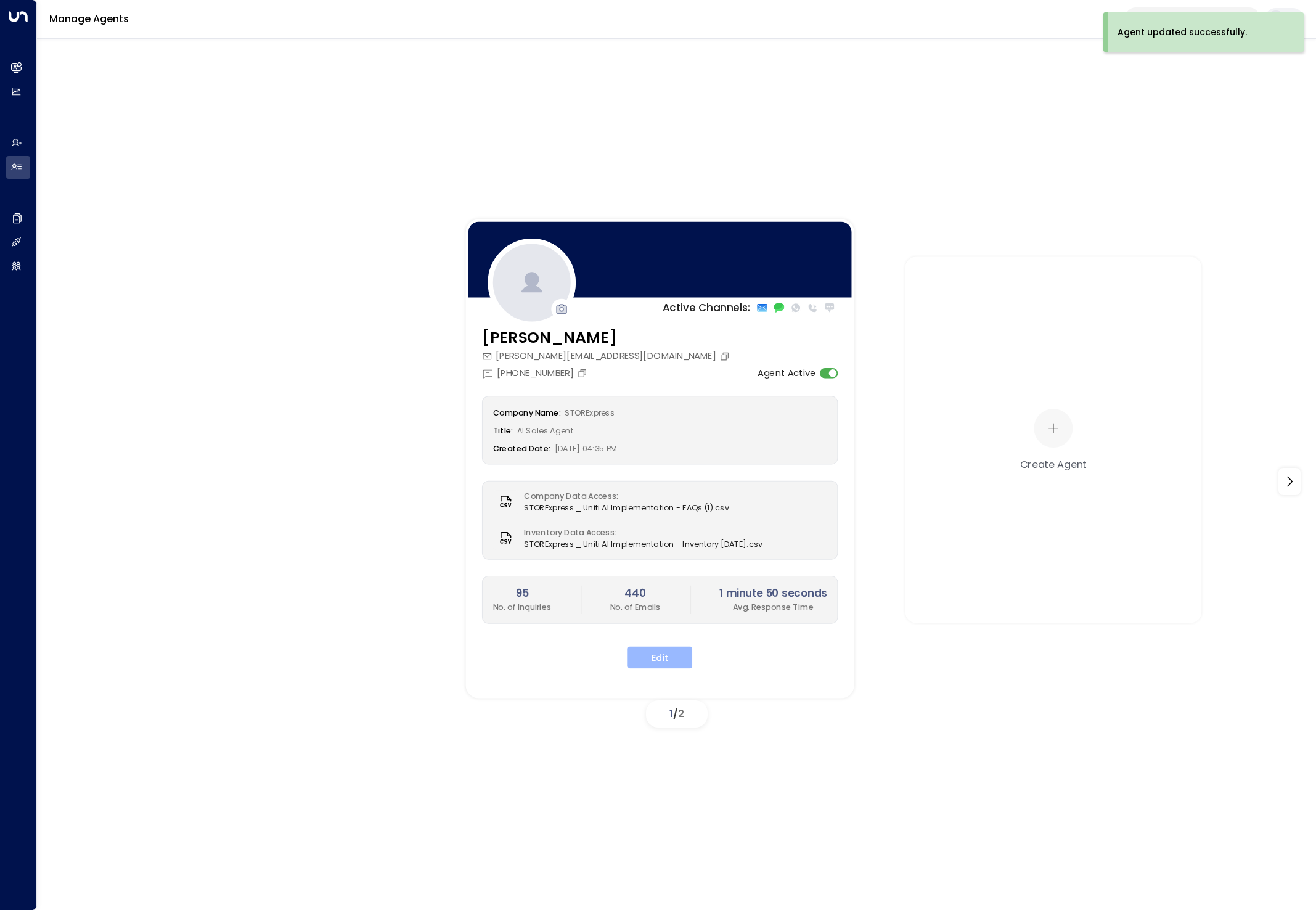
click at [666, 657] on button "Edit" at bounding box center [660, 657] width 65 height 22
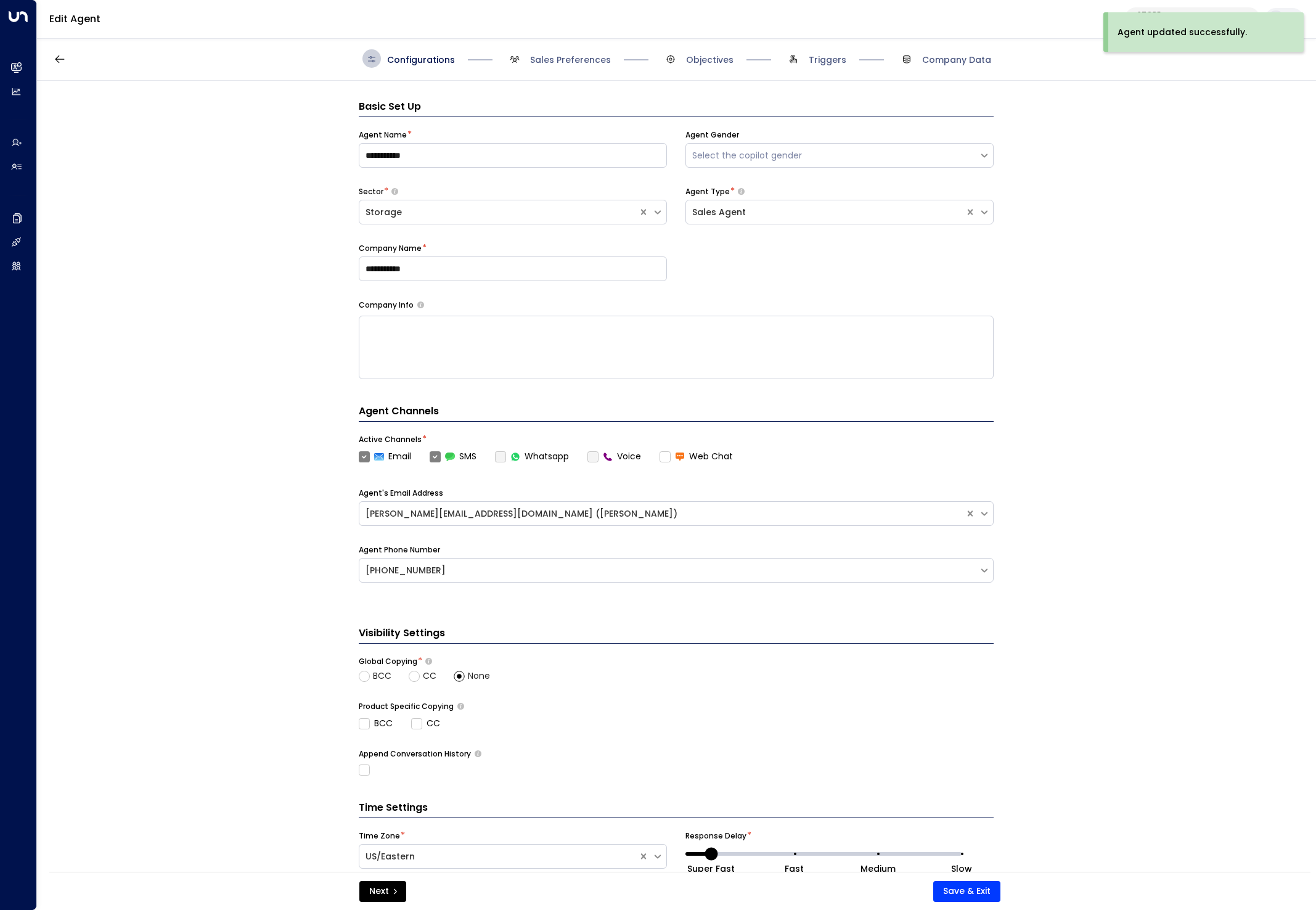
scroll to position [19, 0]
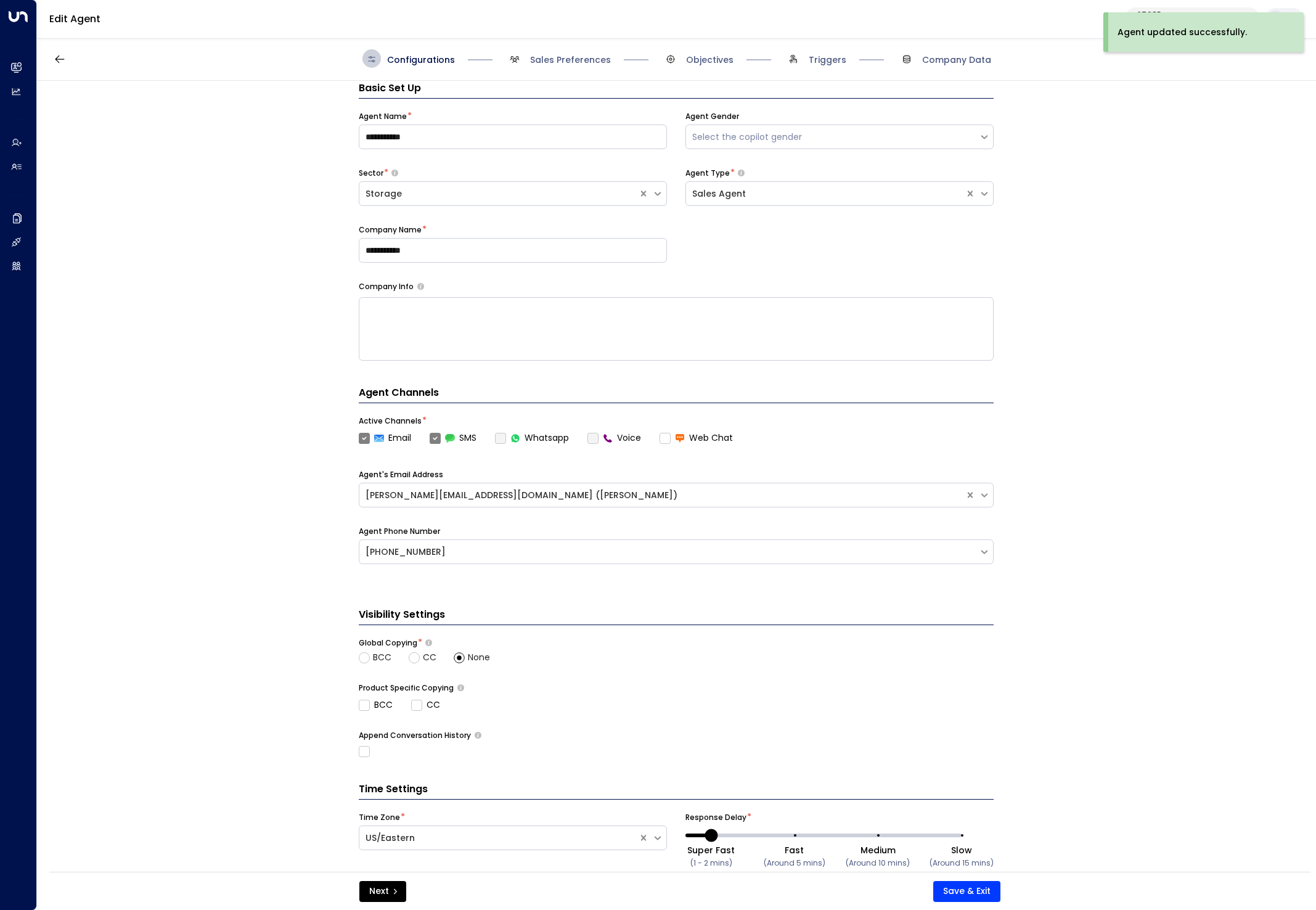
click at [783, 53] on div "Configurations Sales Preferences Objectives Triggers Company Data" at bounding box center [677, 58] width 628 height 19
click at [695, 60] on span "Objectives" at bounding box center [710, 59] width 47 height 13
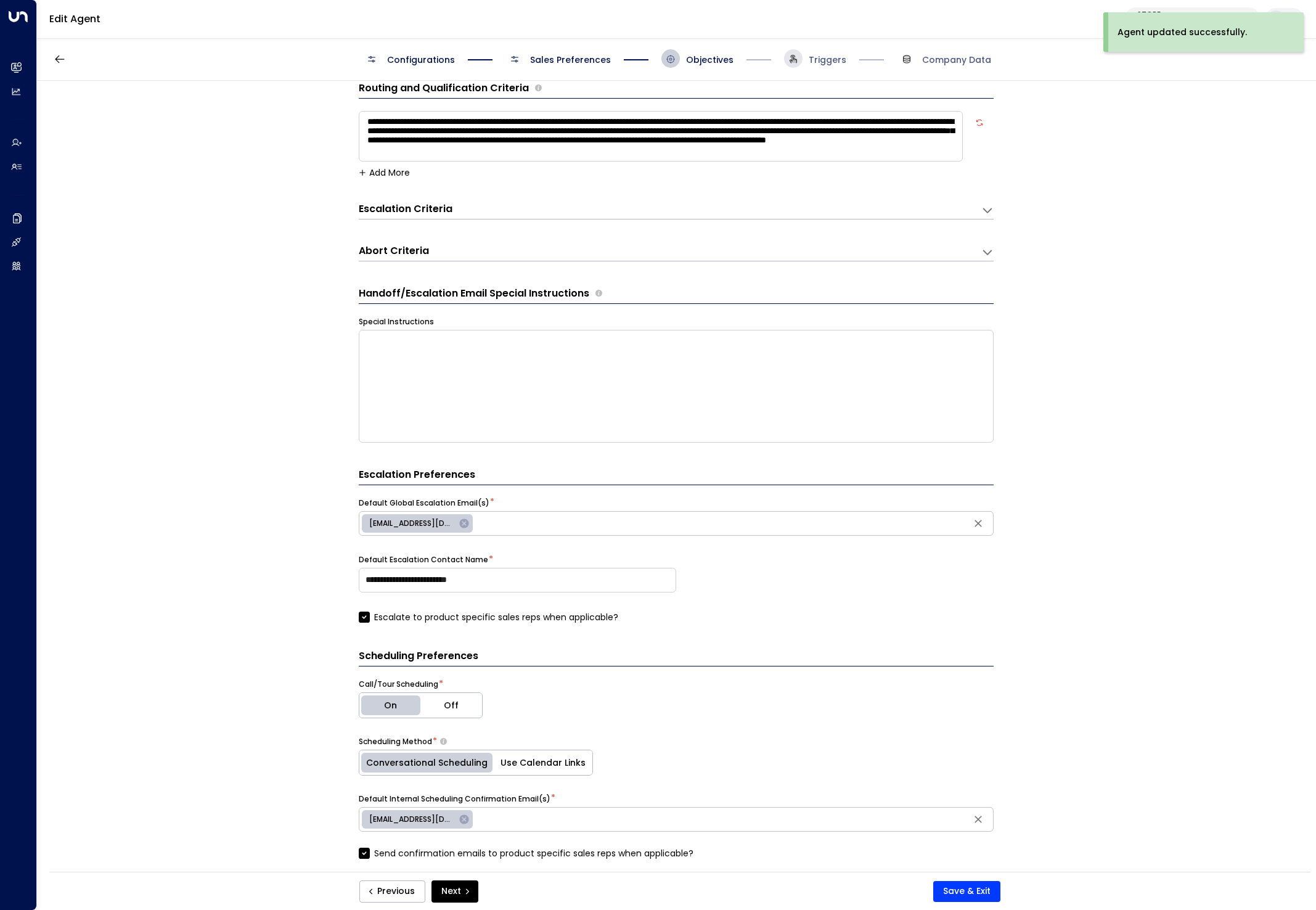
click at [786, 54] on span at bounding box center [793, 58] width 19 height 19
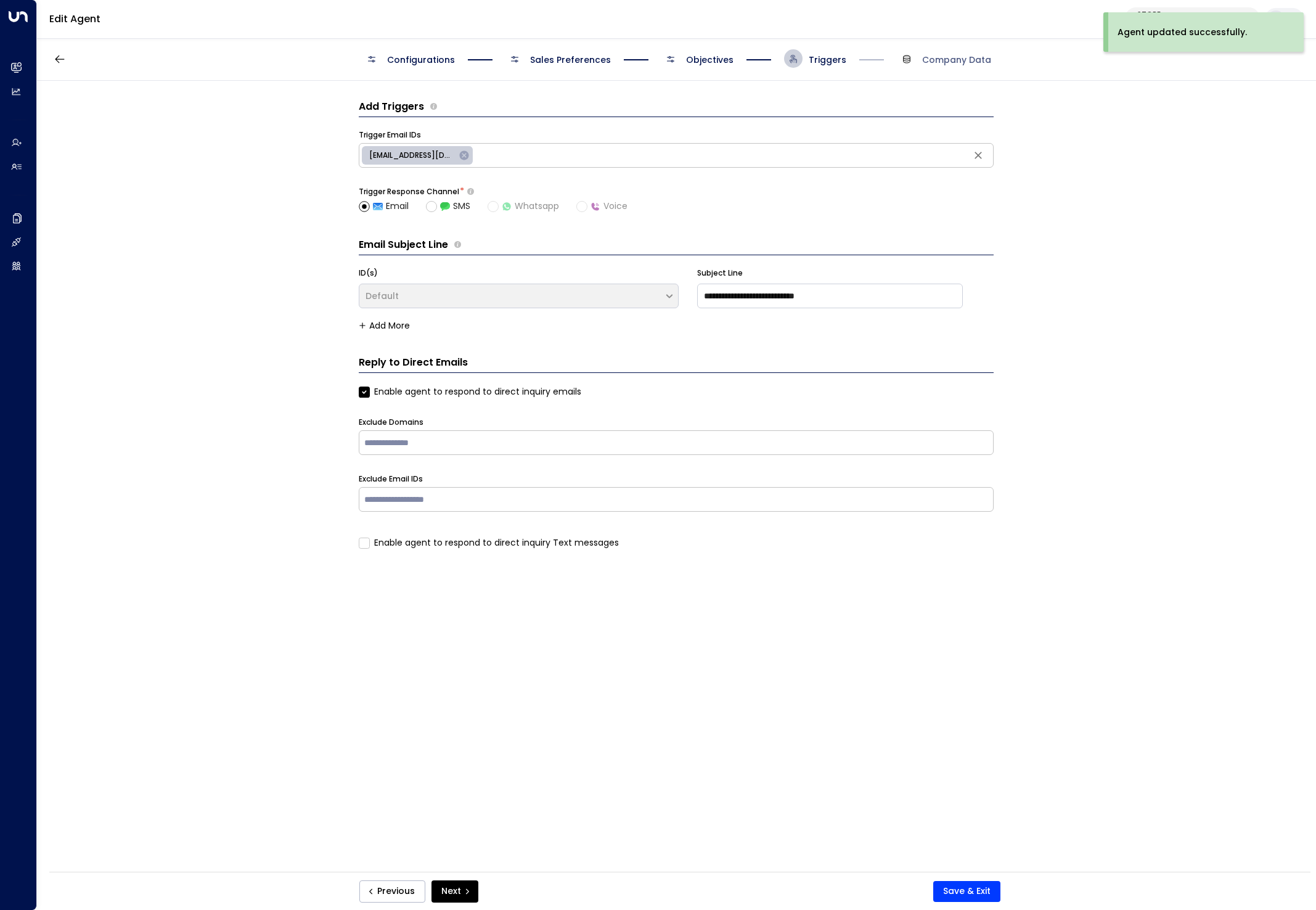
click at [679, 72] on div "Configurations Sales Preferences Objectives Triggers Company Data" at bounding box center [677, 59] width 1280 height 44
click at [690, 62] on span "Objectives" at bounding box center [710, 59] width 47 height 13
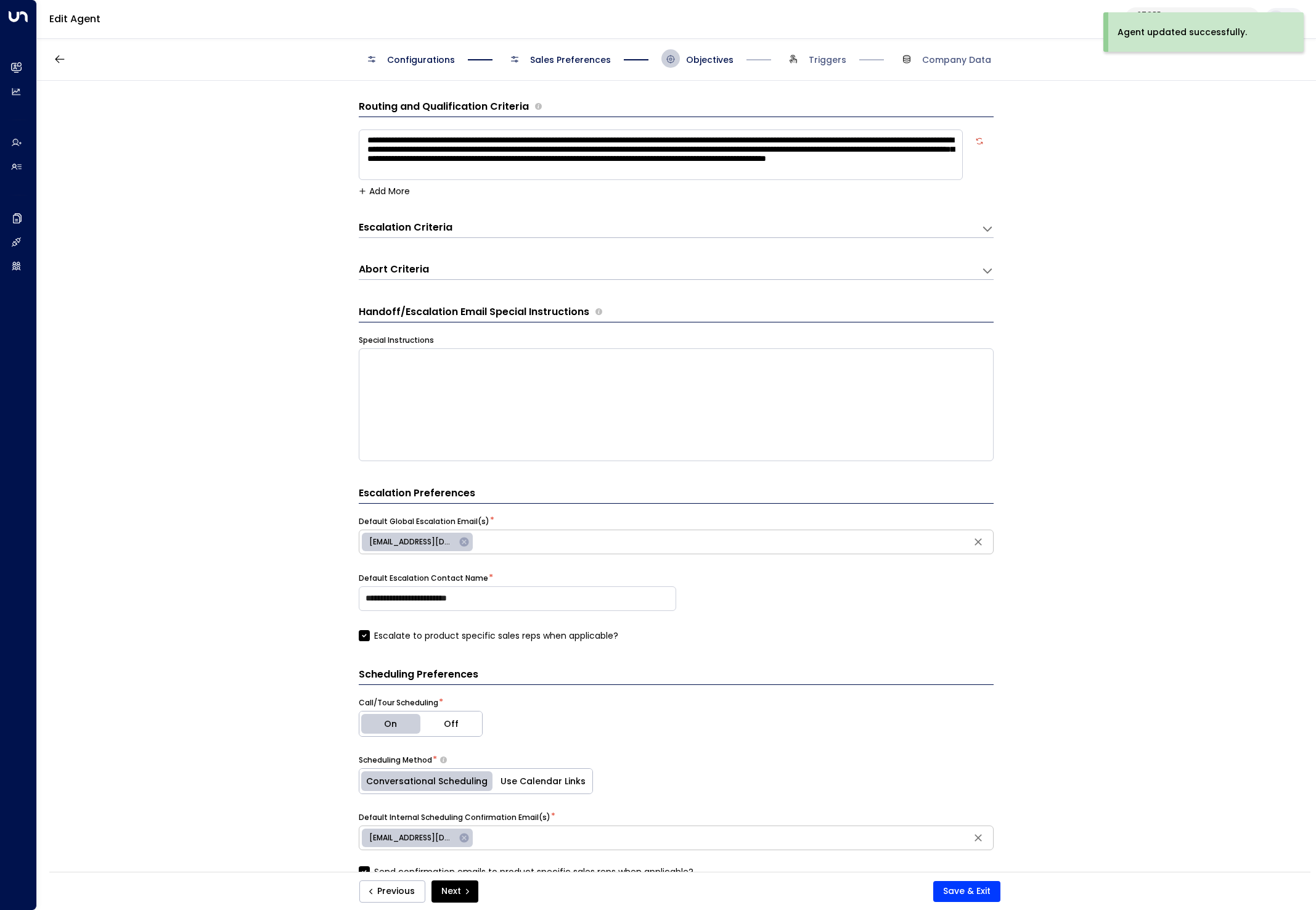
scroll to position [19, 0]
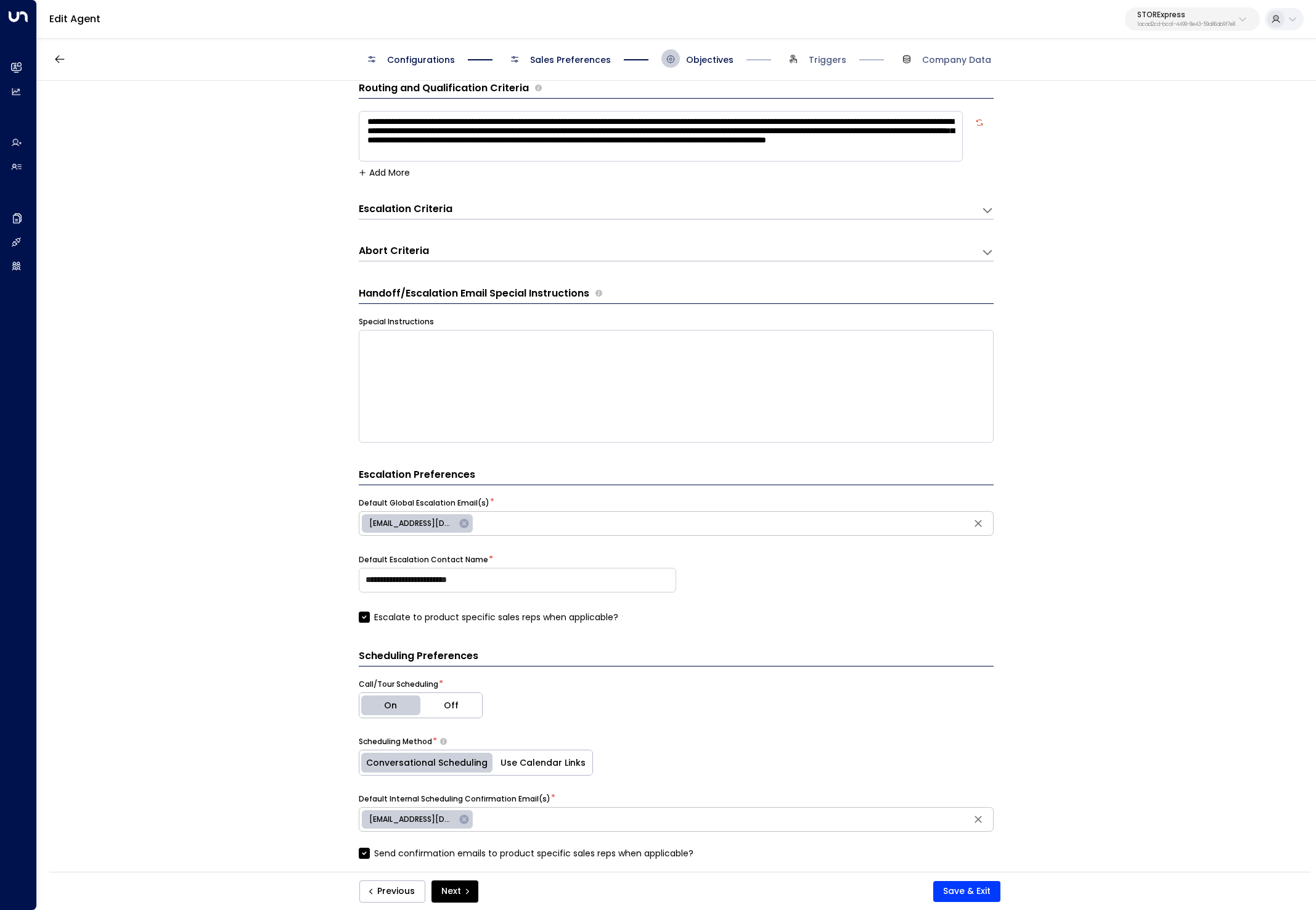
click at [504, 247] on div "Abort Criteria" at bounding box center [670, 253] width 622 height 17
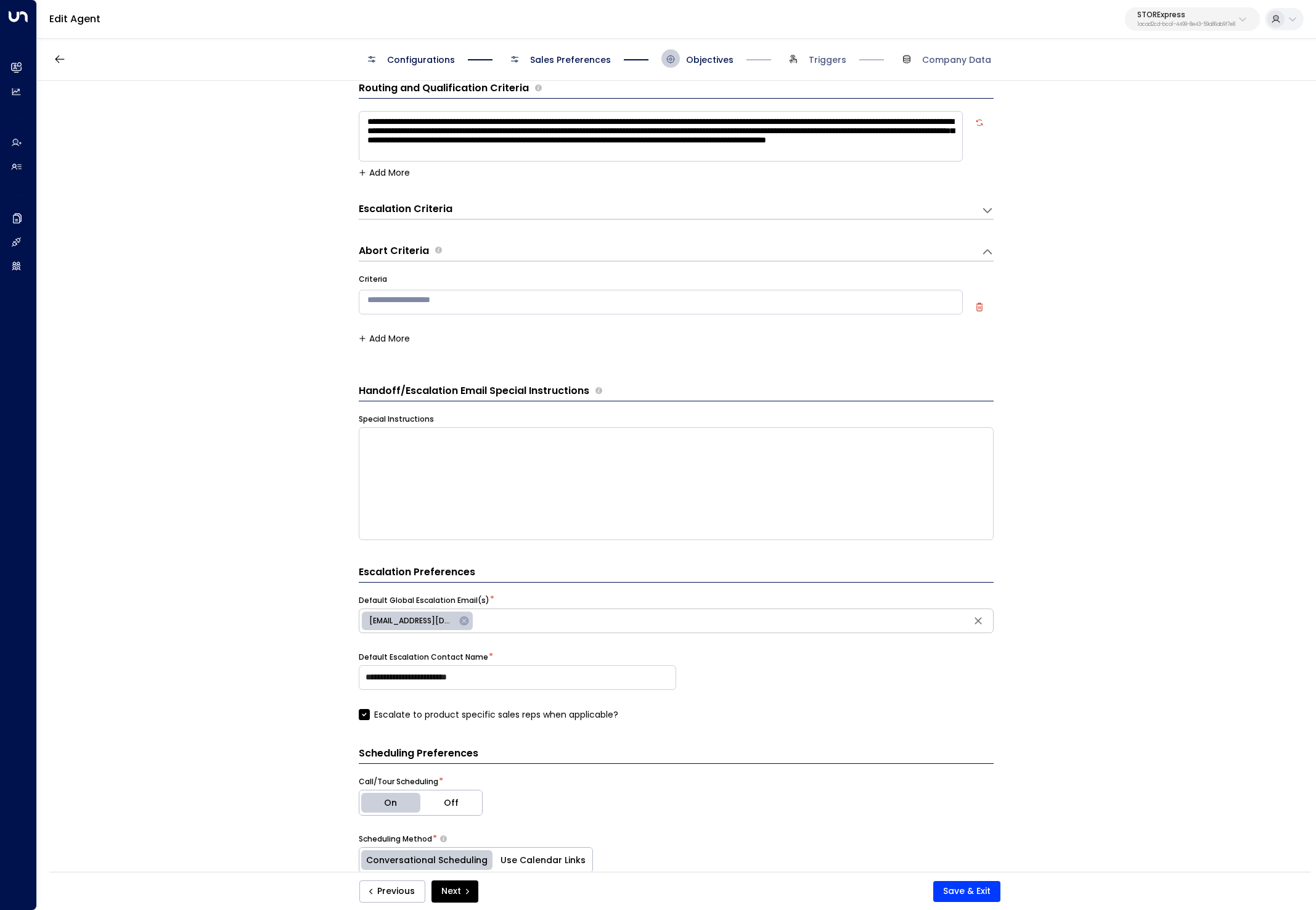
click at [527, 212] on div "Escalation Criteria Reset" at bounding box center [664, 209] width 611 height 14
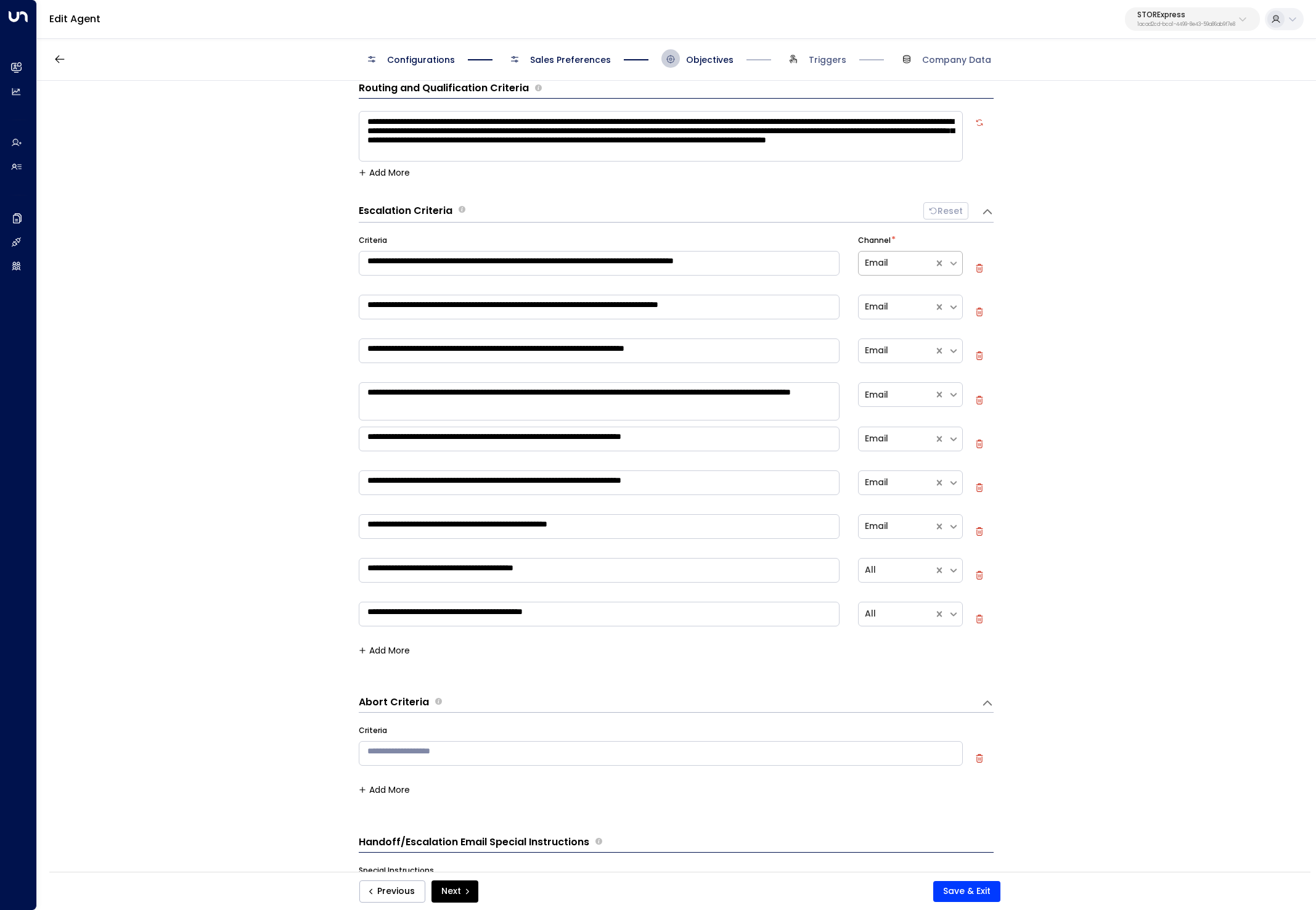
click at [948, 265] on icon at bounding box center [953, 263] width 11 height 11
click at [902, 413] on div "All" at bounding box center [910, 408] width 104 height 23
click at [951, 310] on icon at bounding box center [953, 306] width 11 height 11
drag, startPoint x: 898, startPoint y: 454, endPoint x: 913, endPoint y: 426, distance: 31.8
click at [898, 454] on div "All" at bounding box center [910, 452] width 104 height 23
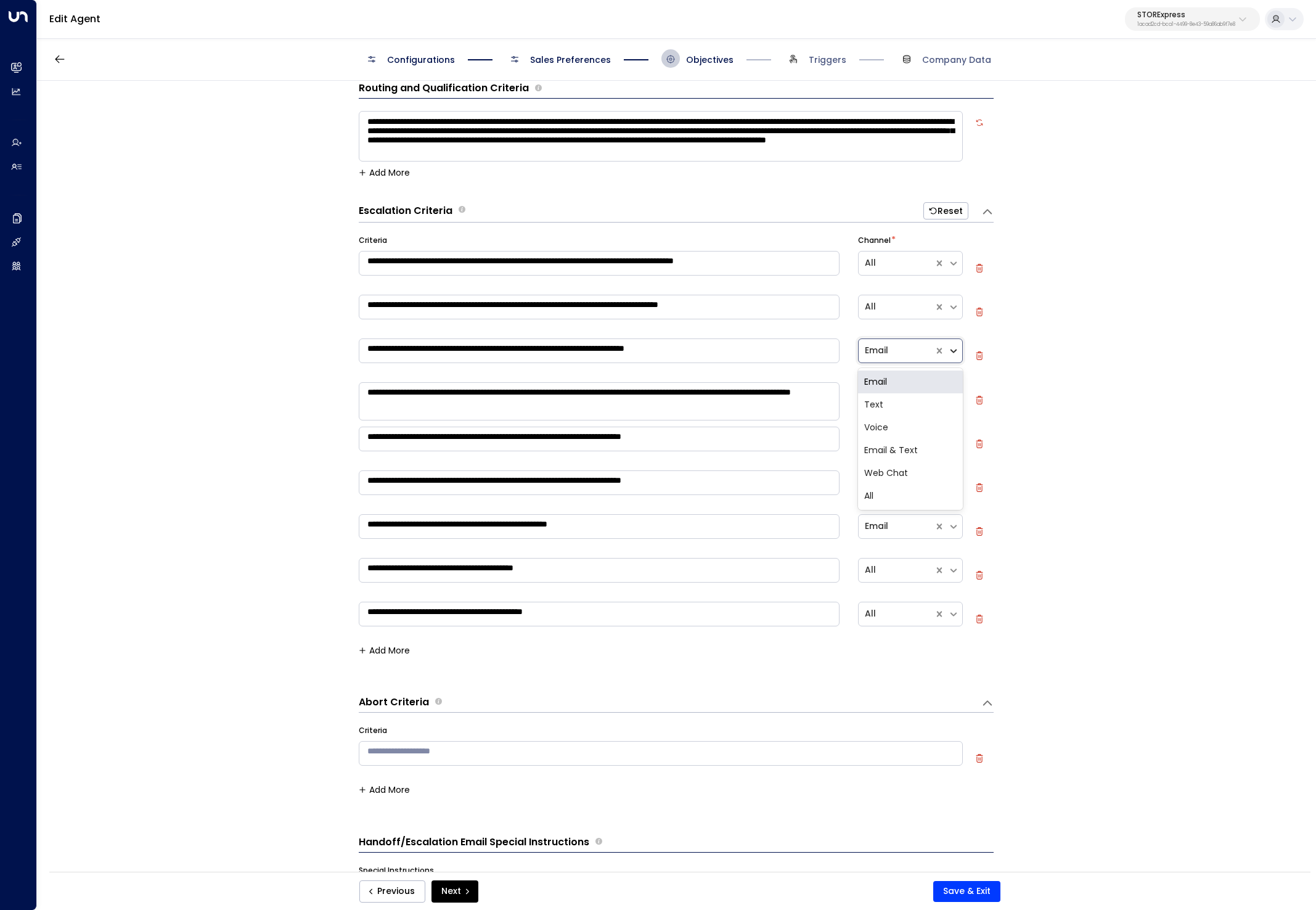
click at [953, 343] on div at bounding box center [955, 351] width 14 height 17
click at [895, 486] on div "All" at bounding box center [910, 496] width 104 height 23
click at [953, 392] on icon at bounding box center [953, 394] width 11 height 11
click at [912, 540] on div "All" at bounding box center [910, 540] width 104 height 23
click at [951, 441] on icon at bounding box center [953, 438] width 11 height 11
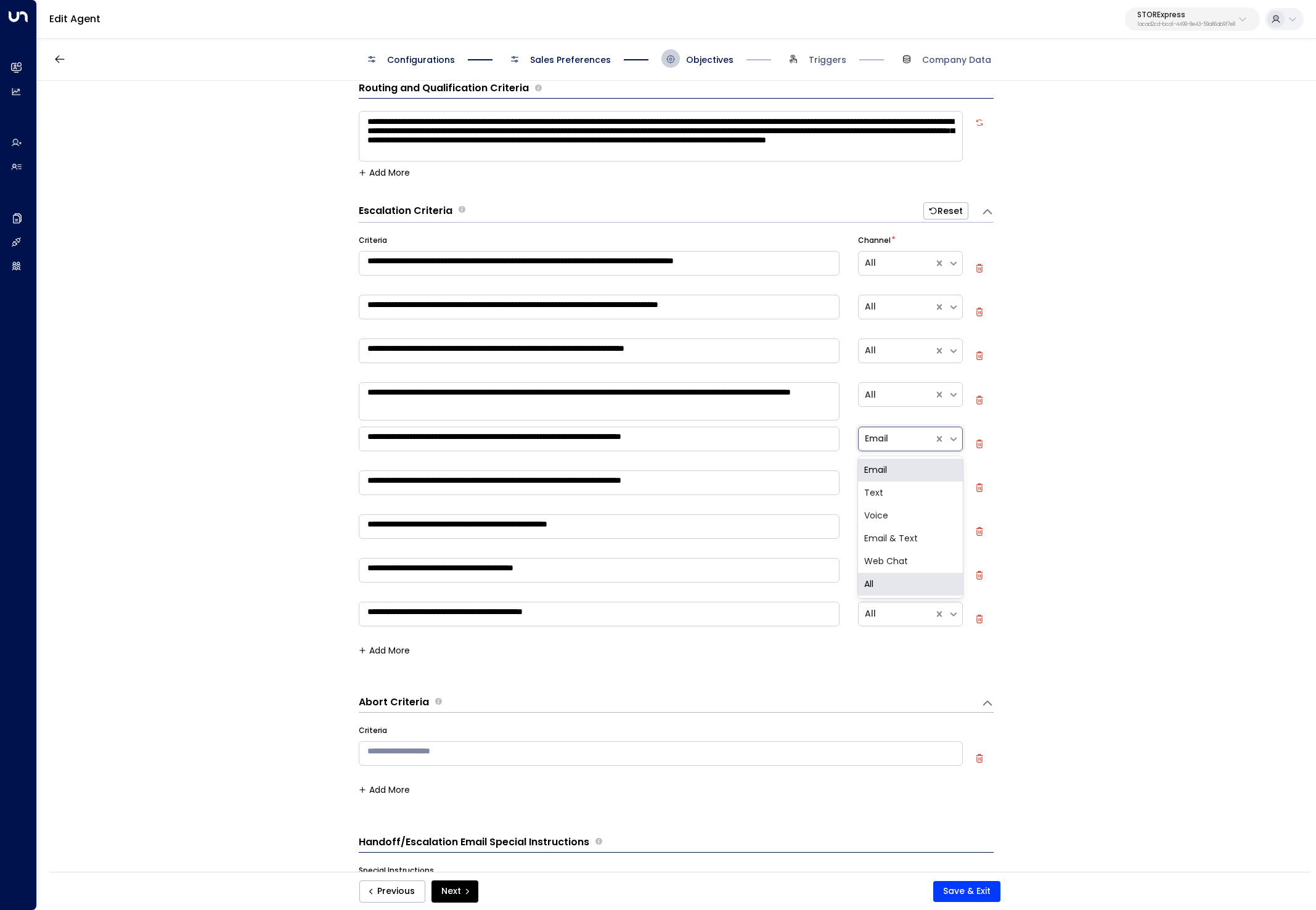
click at [892, 583] on div "All" at bounding box center [910, 584] width 104 height 23
click at [951, 485] on icon at bounding box center [953, 482] width 11 height 11
click at [859, 631] on div "All" at bounding box center [910, 628] width 104 height 23
click at [950, 530] on icon at bounding box center [953, 526] width 11 height 11
click at [892, 663] on div "All" at bounding box center [910, 672] width 104 height 23
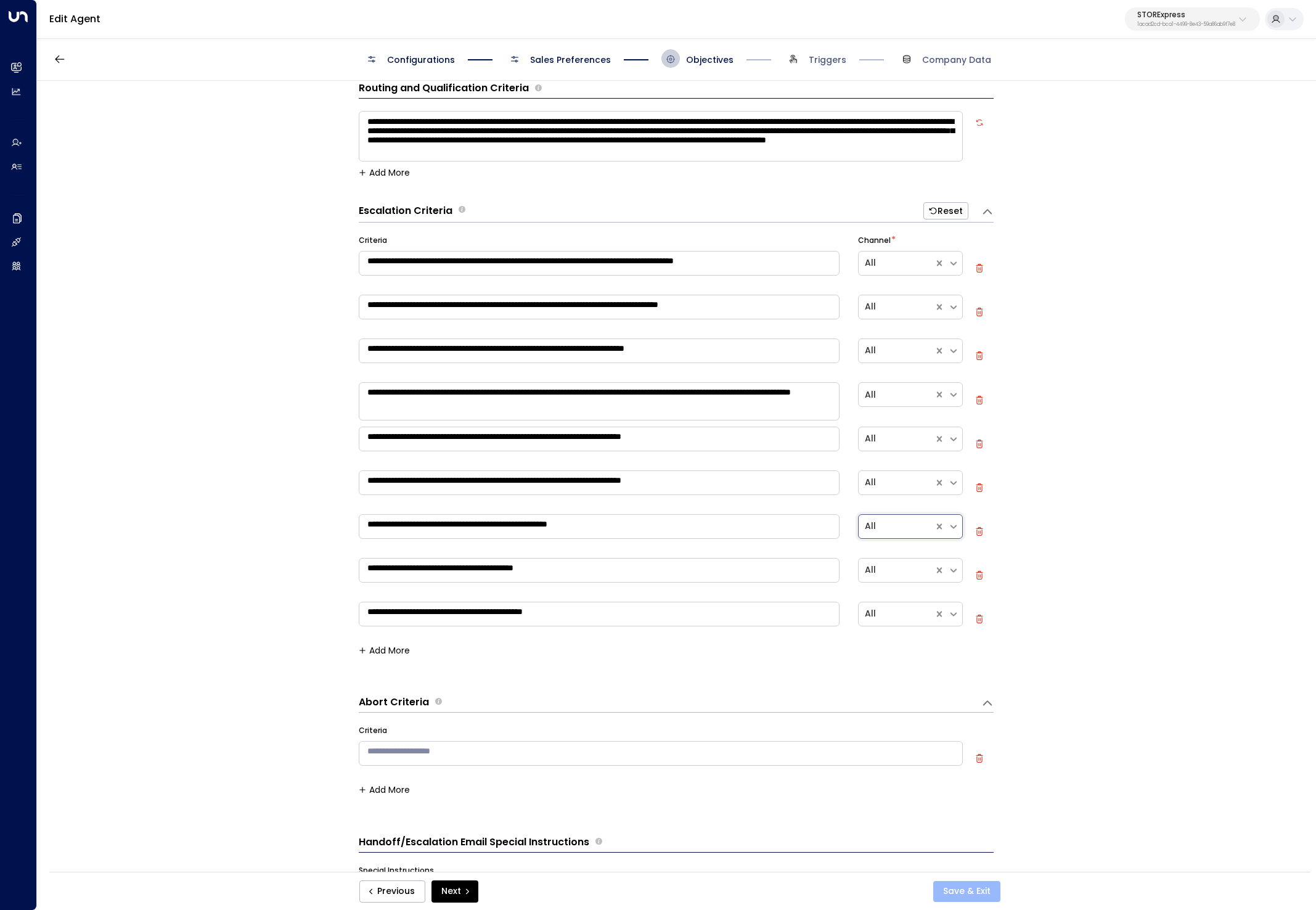
click at [955, 896] on button "Save & Exit" at bounding box center [967, 891] width 67 height 21
